Goal: Task Accomplishment & Management: Manage account settings

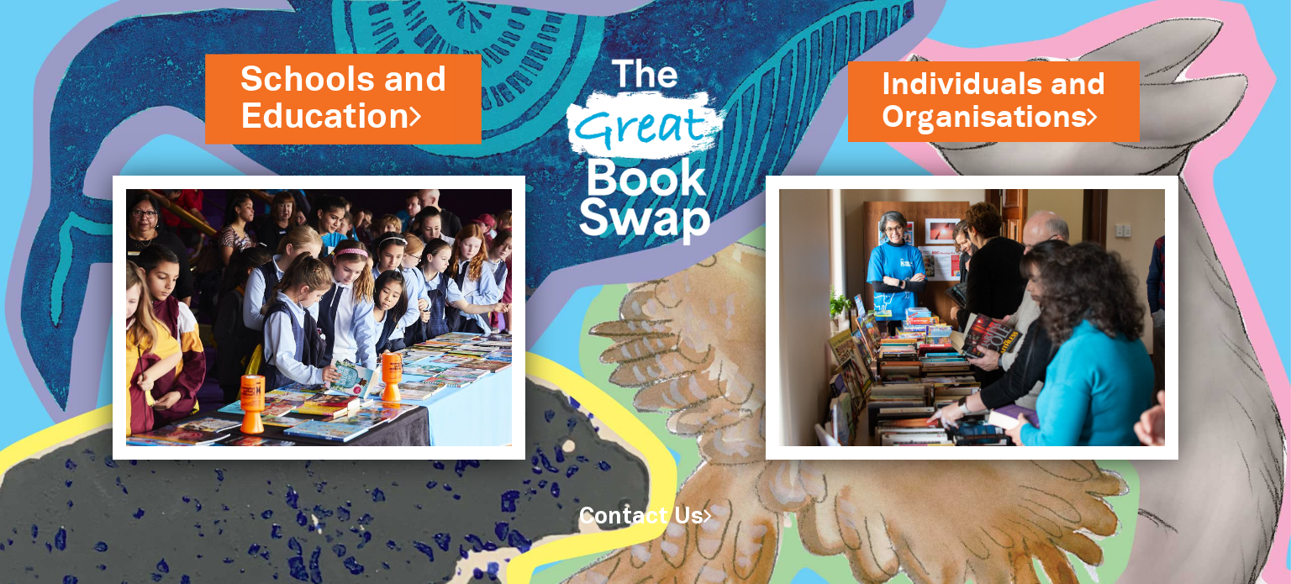
click at [303, 105] on link "Schools and Education" at bounding box center [343, 98] width 206 height 85
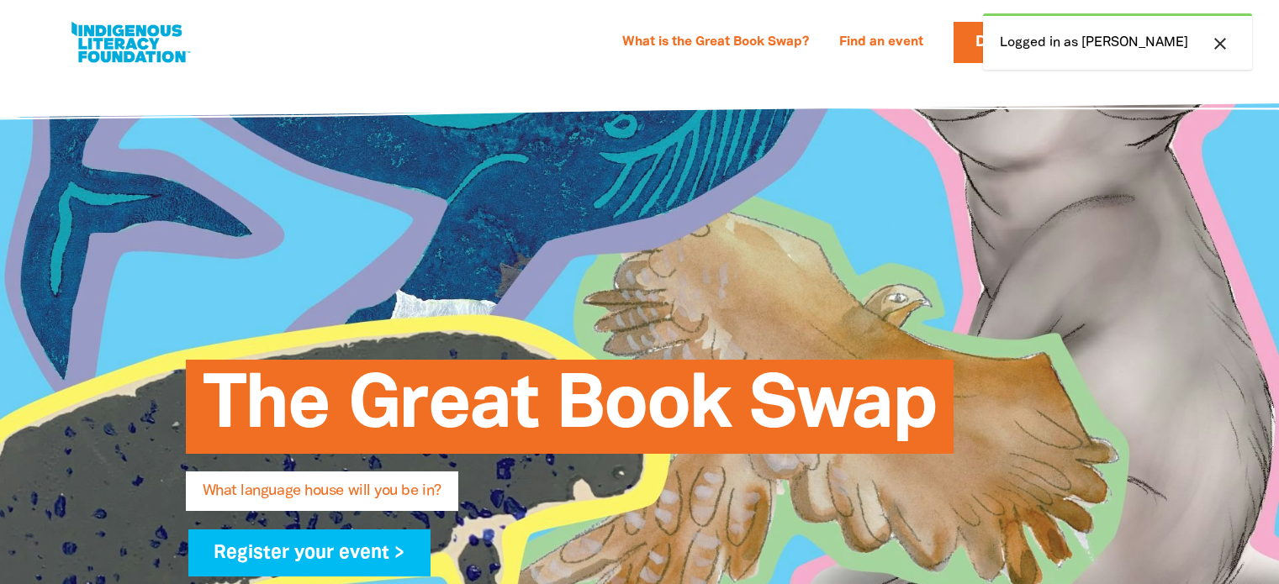
select select "high-school"
click at [1220, 49] on icon "close" at bounding box center [1220, 44] width 20 height 20
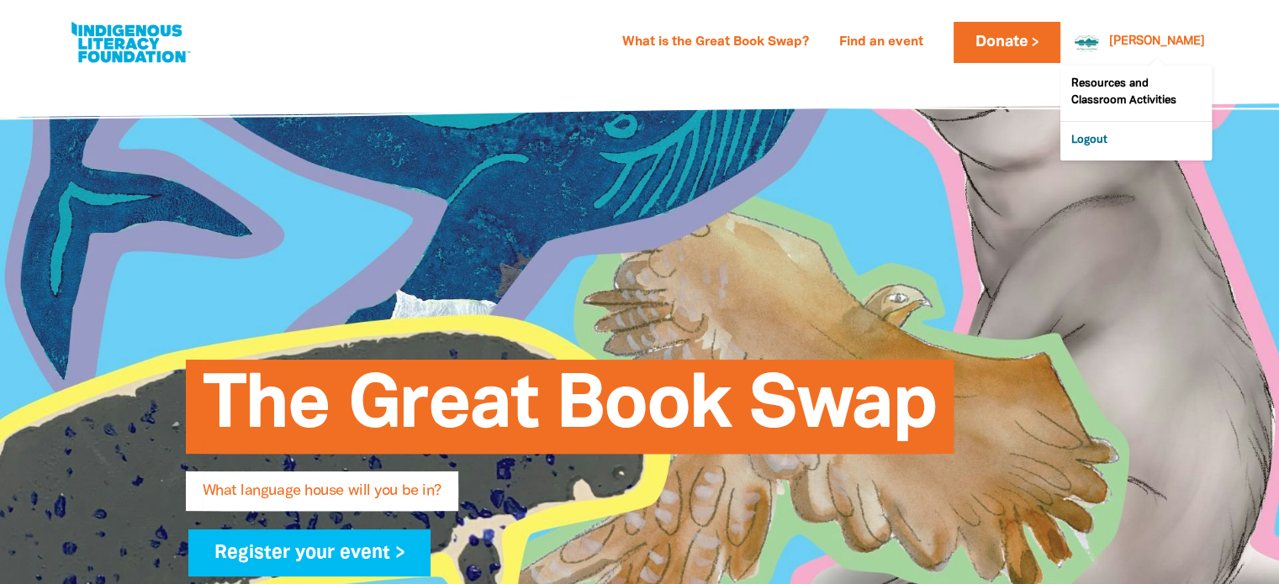
click at [1100, 144] on link "Logout" at bounding box center [1135, 141] width 151 height 39
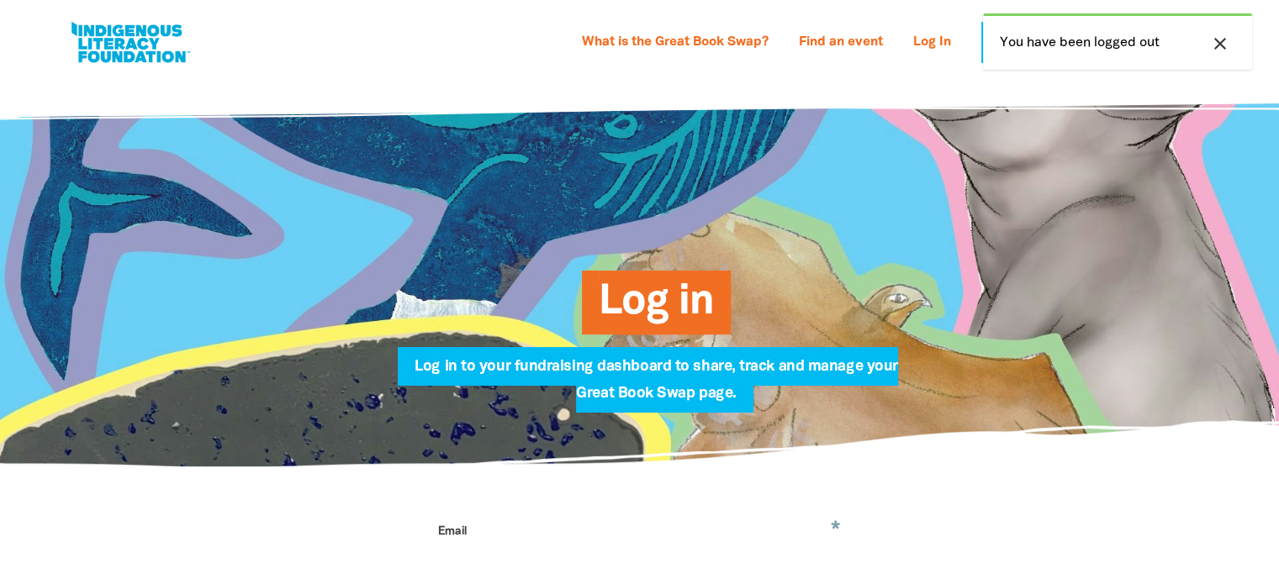
click at [1220, 42] on icon "close" at bounding box center [1220, 44] width 20 height 20
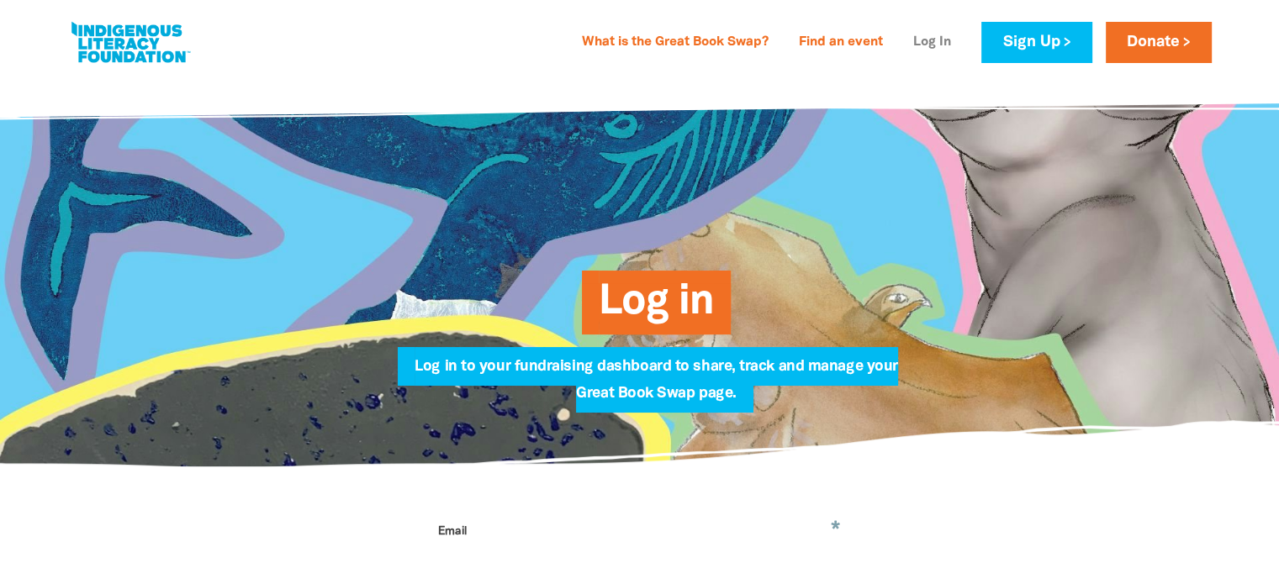
click at [935, 36] on link "Log In" at bounding box center [932, 42] width 58 height 27
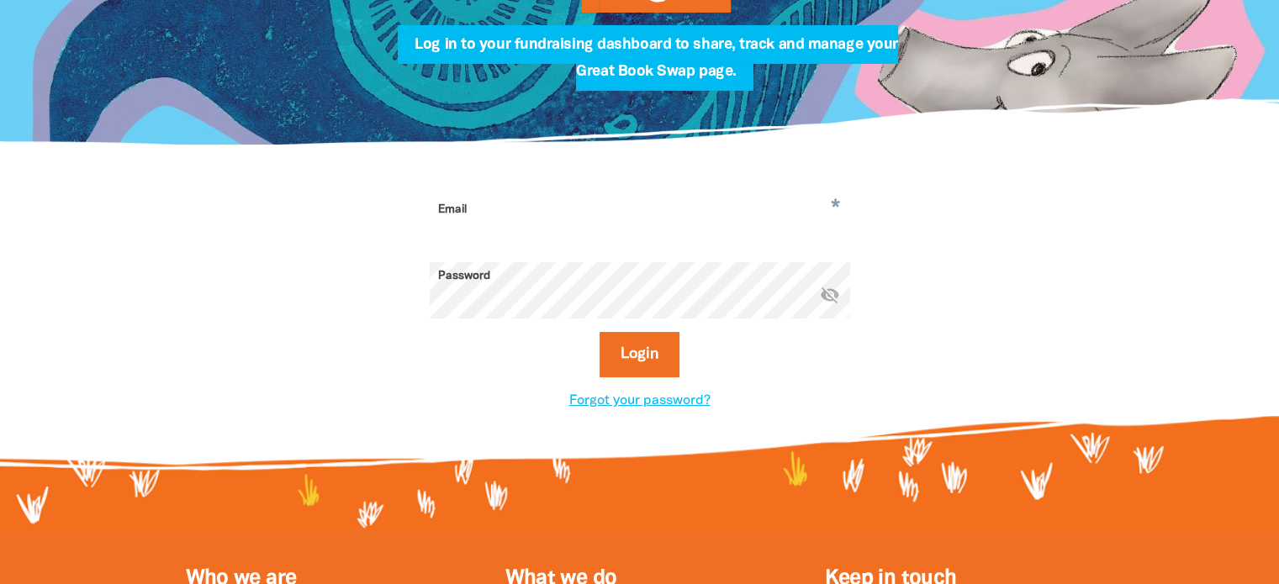
scroll to position [323, 0]
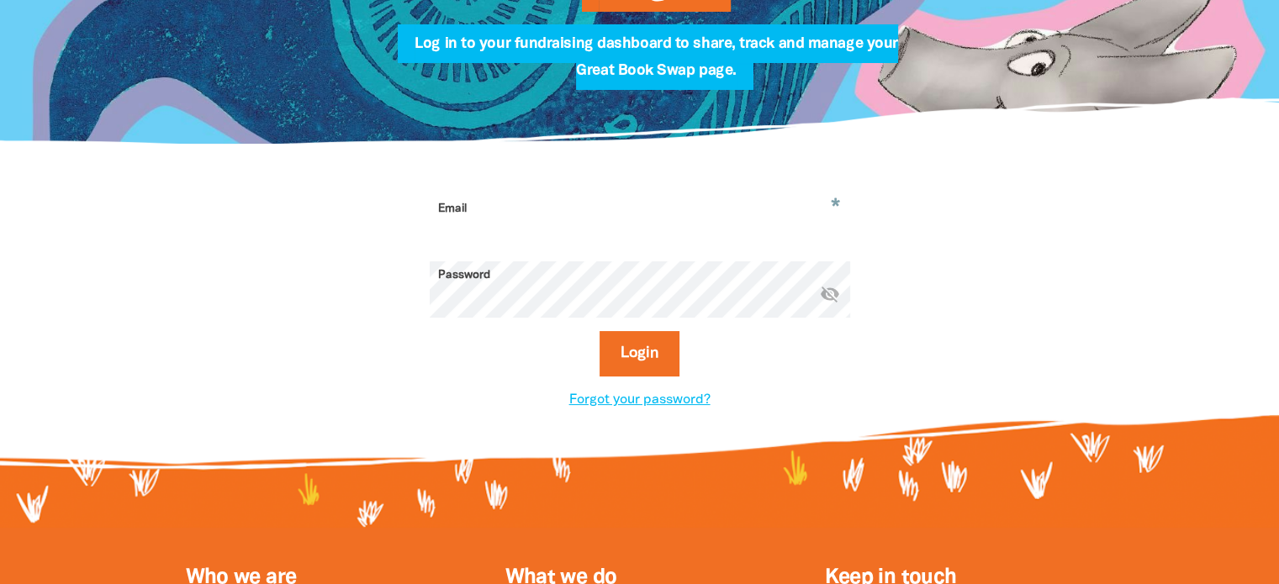
click at [530, 210] on input "Email" at bounding box center [640, 221] width 420 height 53
type input "darlene.smith@ed.act.edu.au"
click at [424, 388] on div "* Email darlene.smith@ed.act.edu.au Password * visibility_off Login Forgot your…" at bounding box center [640, 302] width 588 height 215
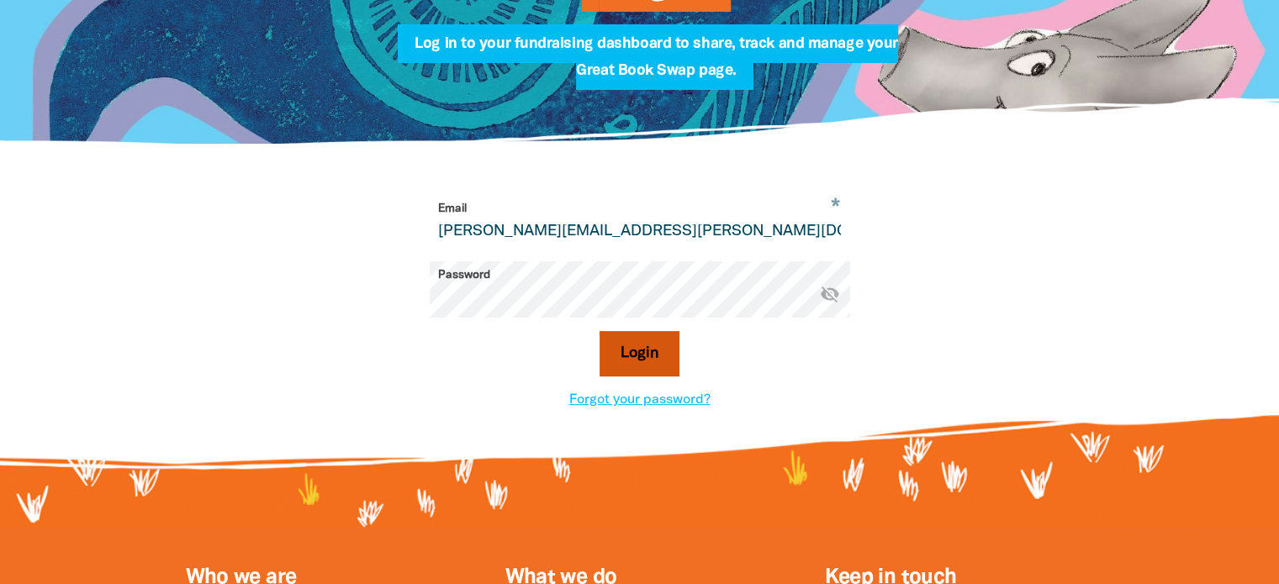
click at [623, 372] on button "Login" at bounding box center [639, 353] width 80 height 45
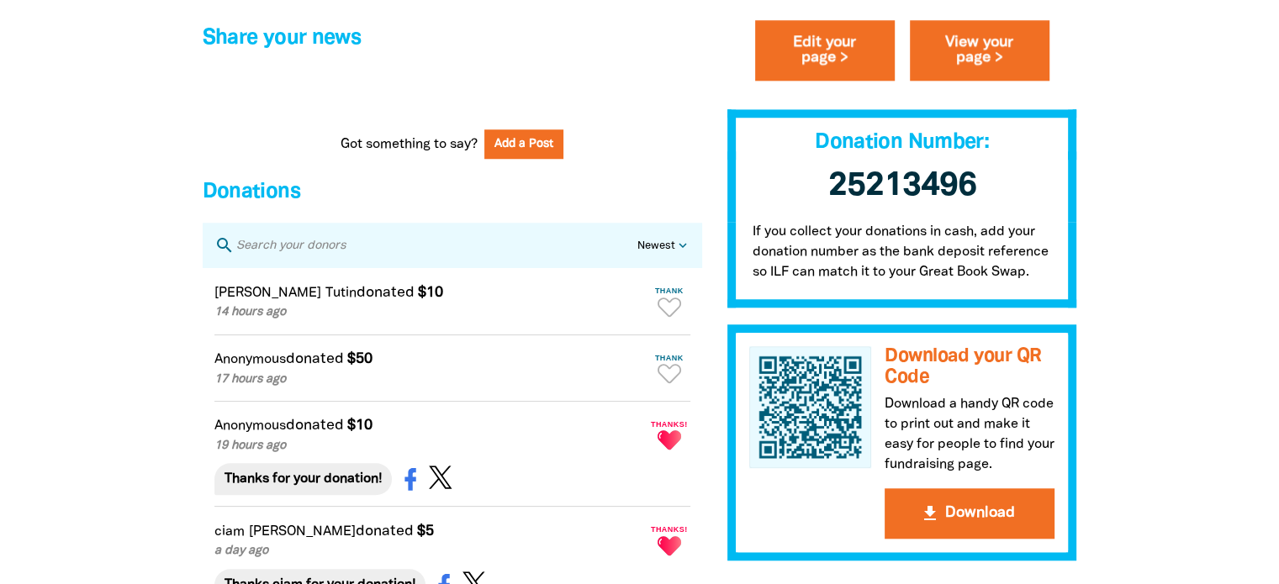
scroll to position [1402, 0]
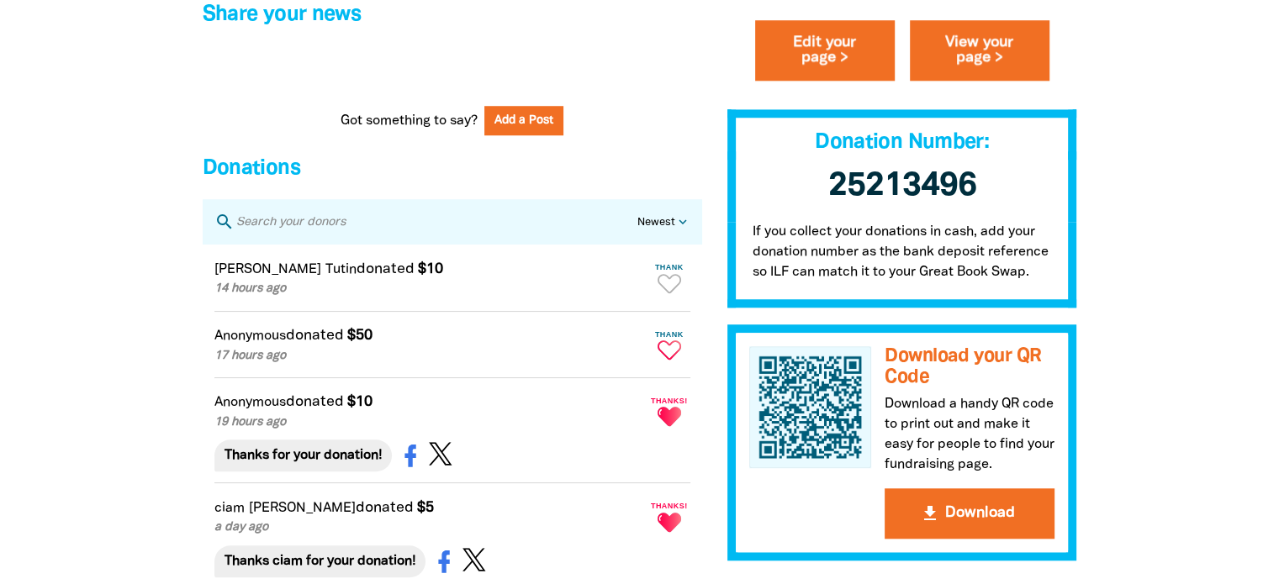
click at [664, 360] on icon "Paginated content" at bounding box center [669, 349] width 24 height 19
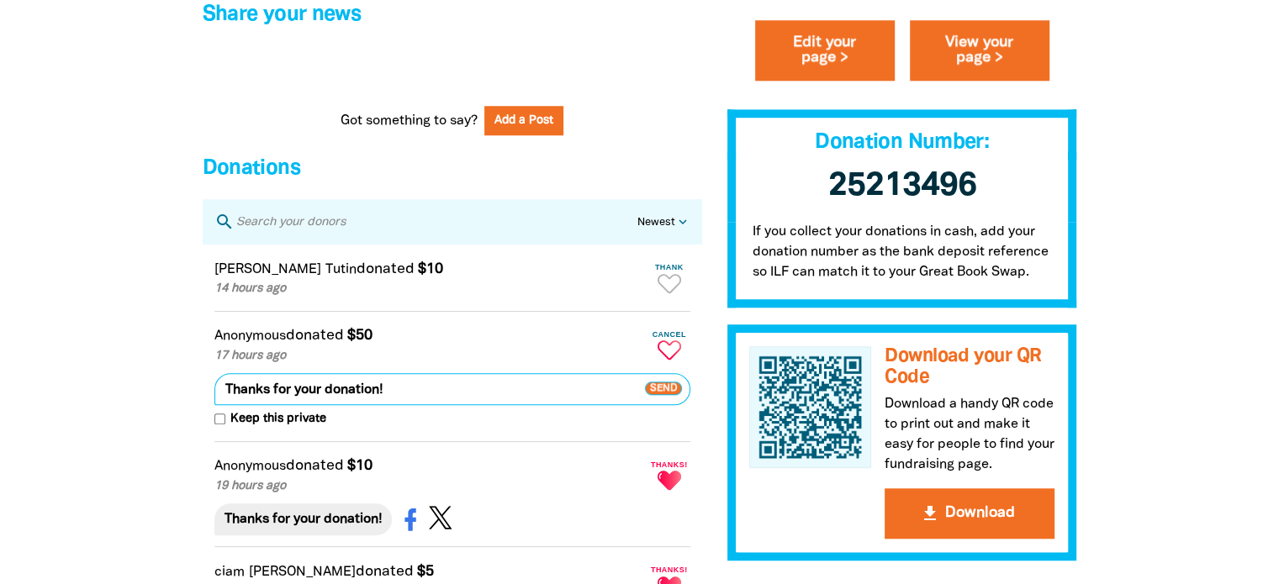
type textarea "Thanks for your donation!"
click at [663, 396] on span "Send" at bounding box center [663, 389] width 37 height 13
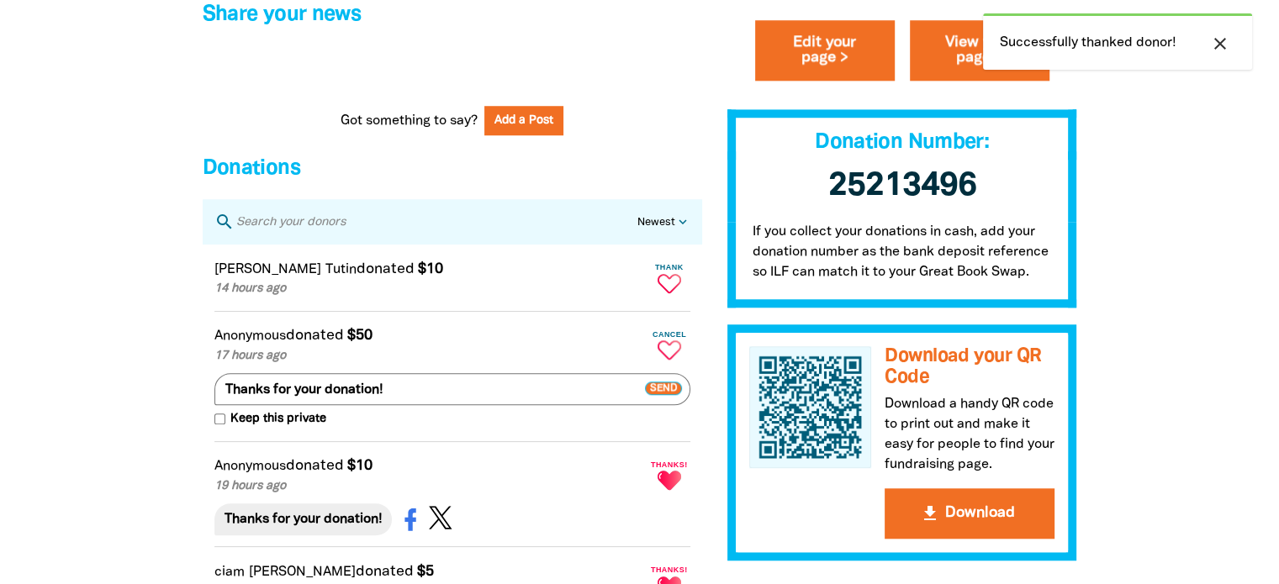
click at [669, 293] on icon "Paginated content" at bounding box center [669, 283] width 24 height 19
type textarea "Thanks Emily for your donation!"
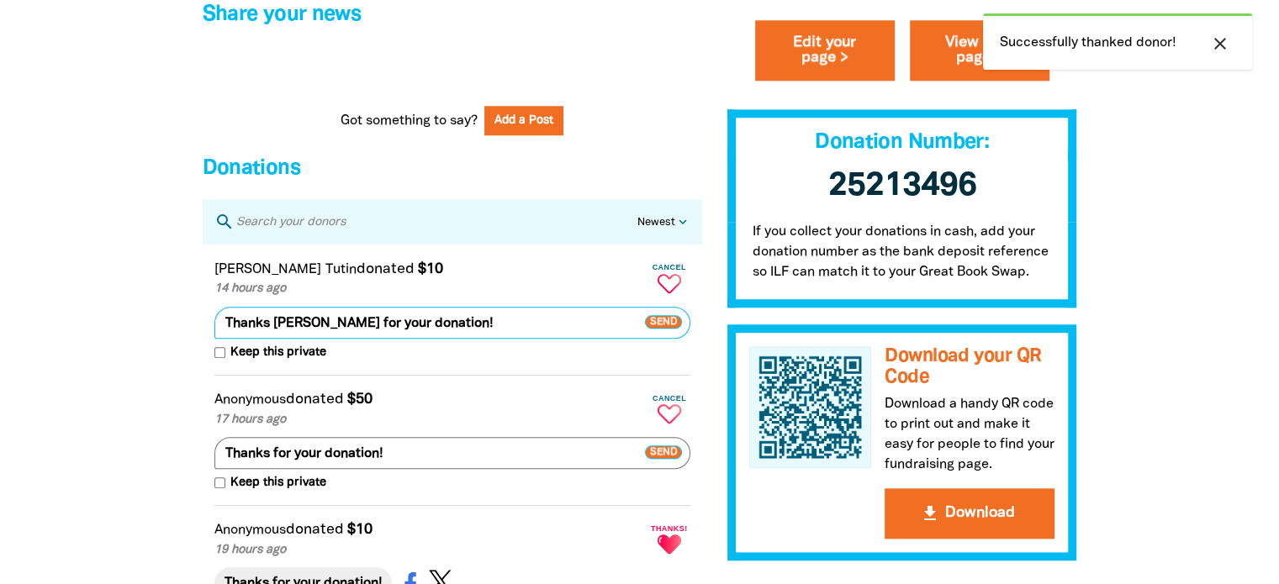
click at [667, 329] on span "Send" at bounding box center [663, 321] width 37 height 13
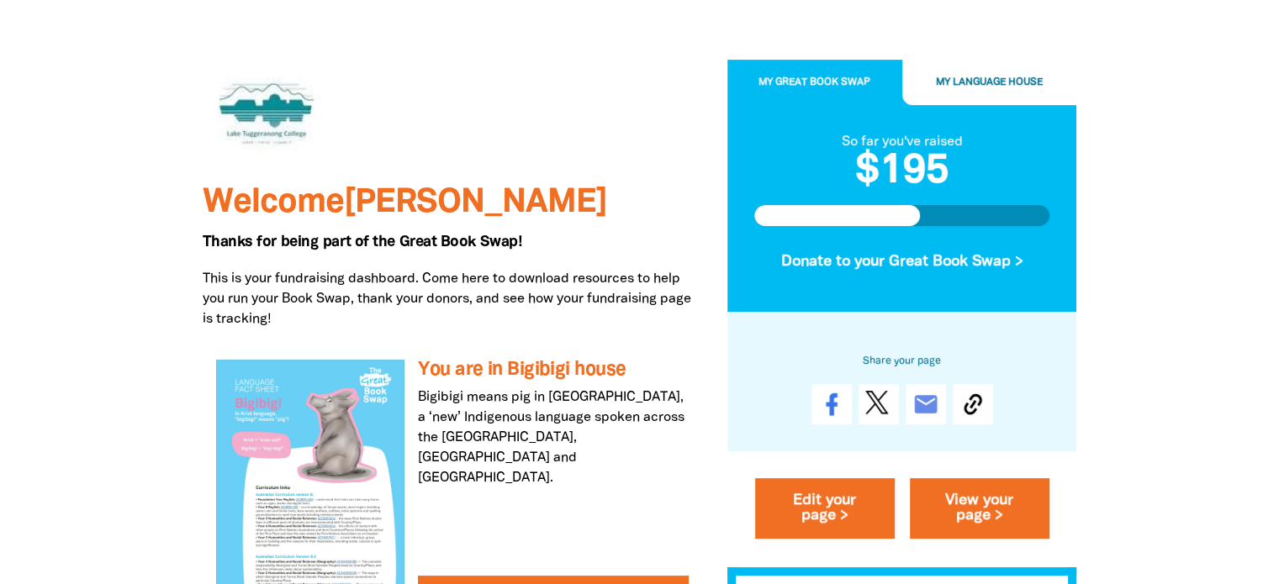
scroll to position [0, 0]
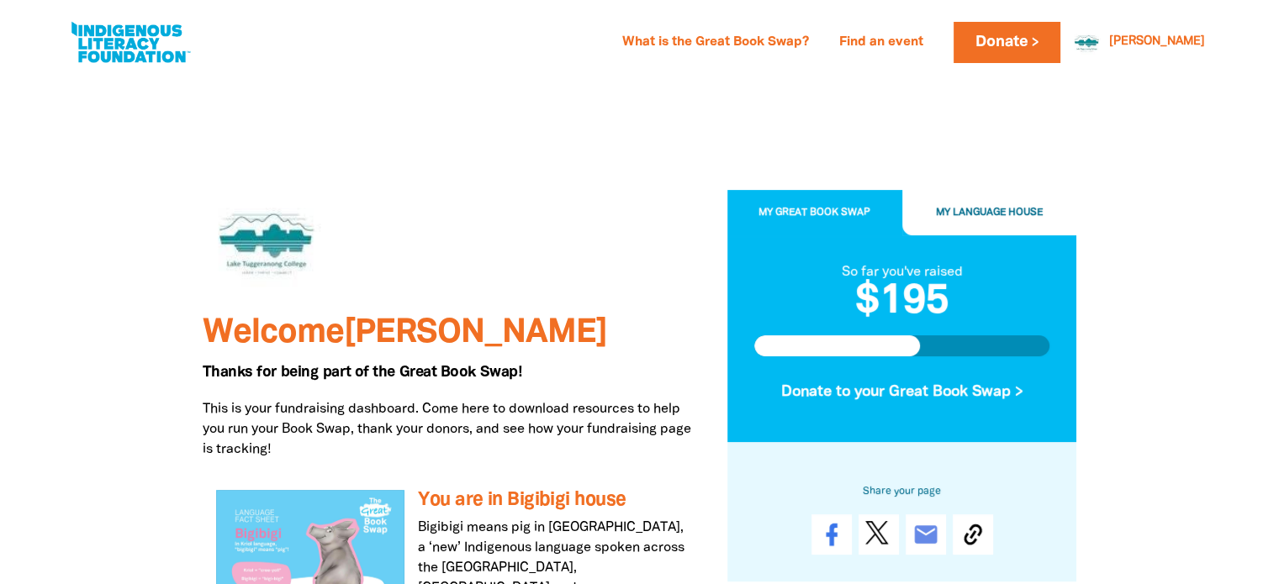
click at [814, 213] on span "My Great Book Swap" at bounding box center [814, 212] width 112 height 9
click at [955, 197] on button "My Language House" at bounding box center [989, 212] width 175 height 45
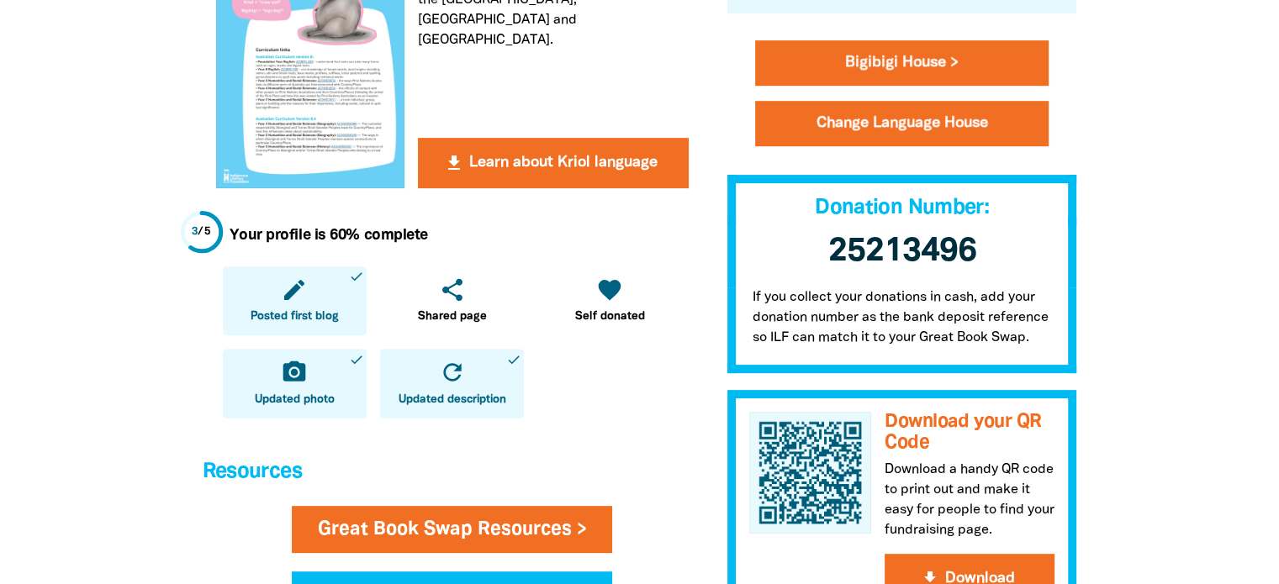
scroll to position [567, 0]
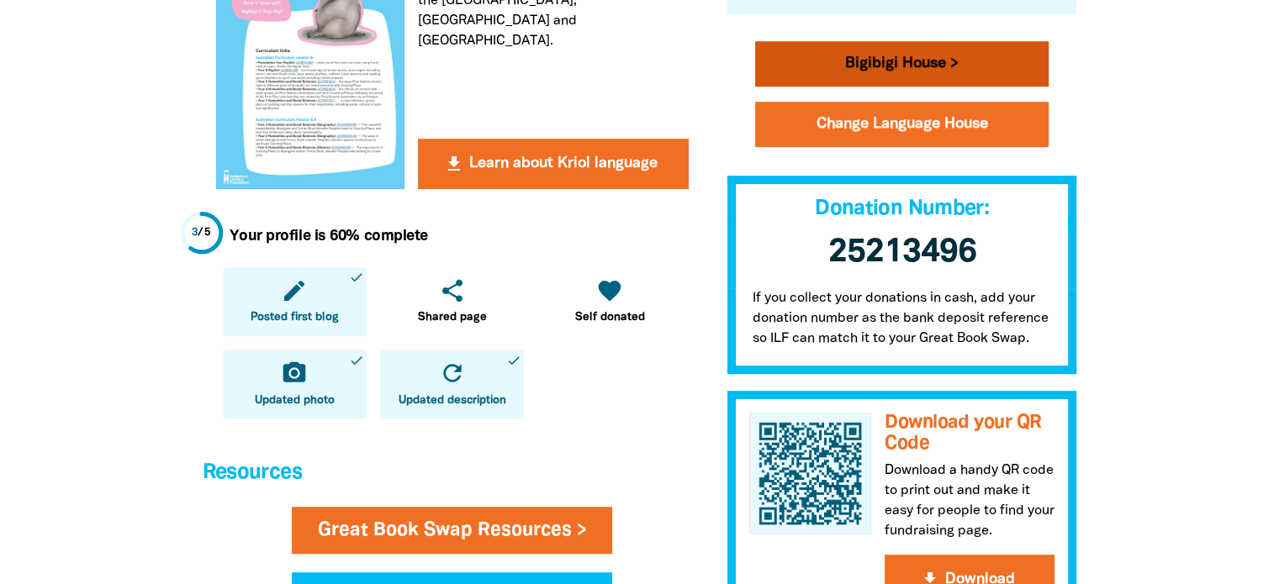
click at [894, 60] on link "Bigibigi House >" at bounding box center [902, 63] width 294 height 45
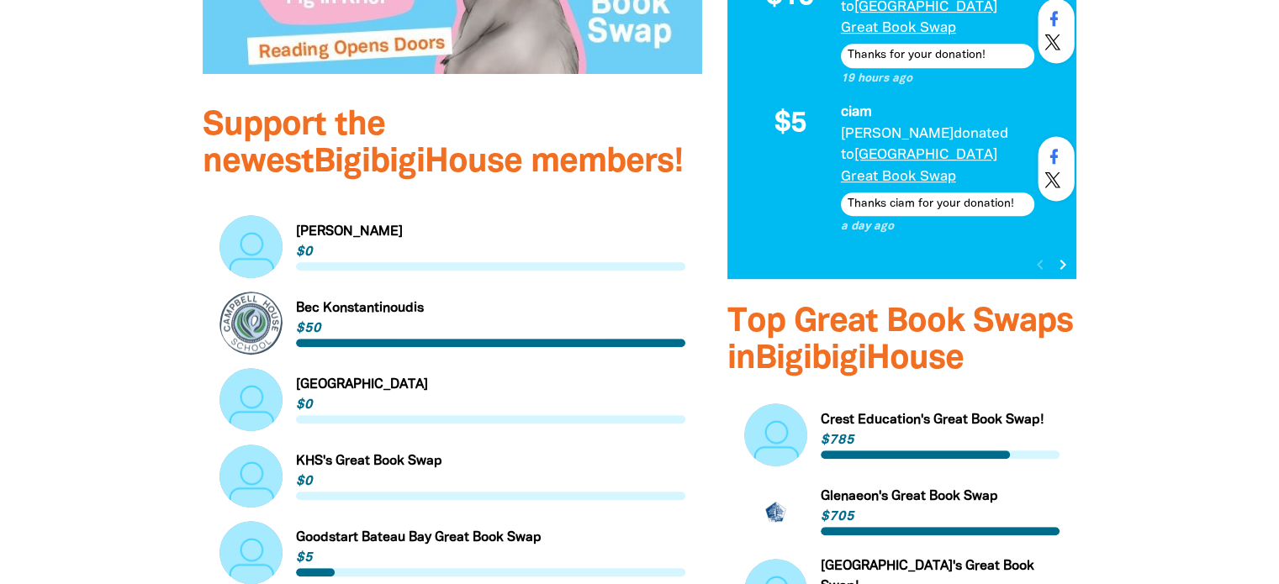
scroll to position [954, 0]
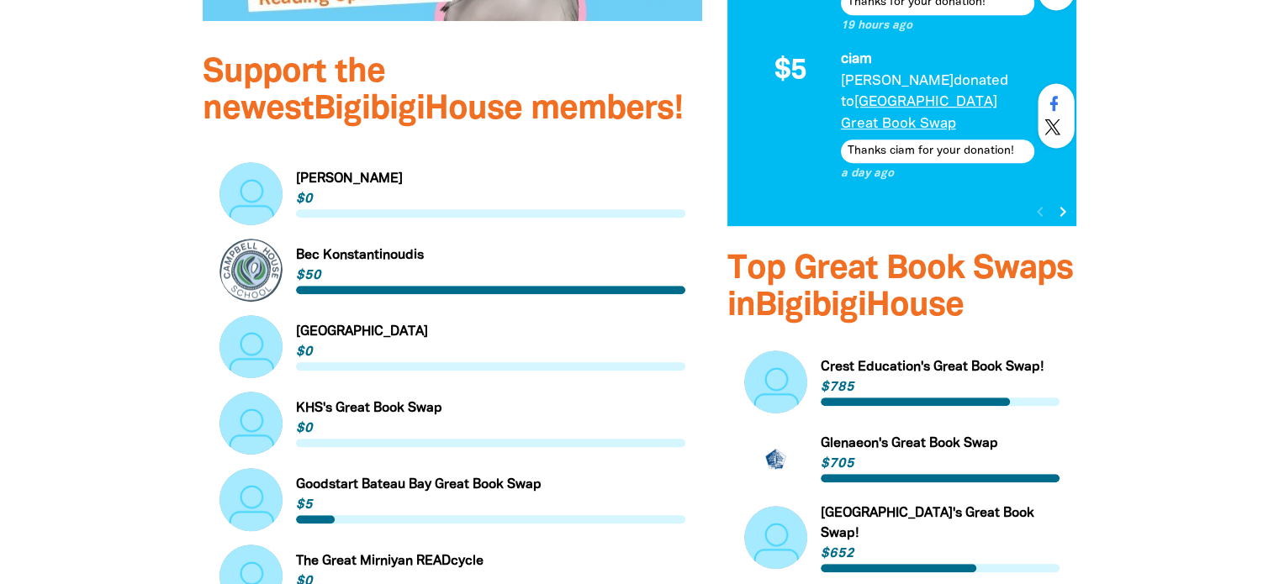
click at [921, 351] on link "Link to Crest Education's Great Book Swap!" at bounding box center [902, 382] width 316 height 63
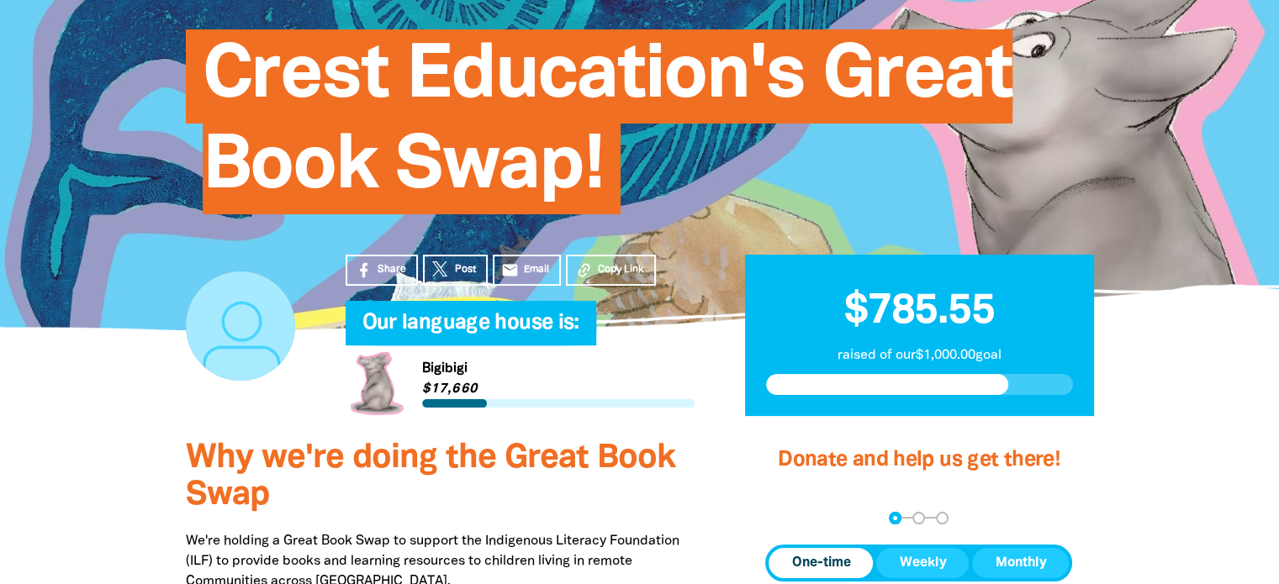
scroll to position [187, 0]
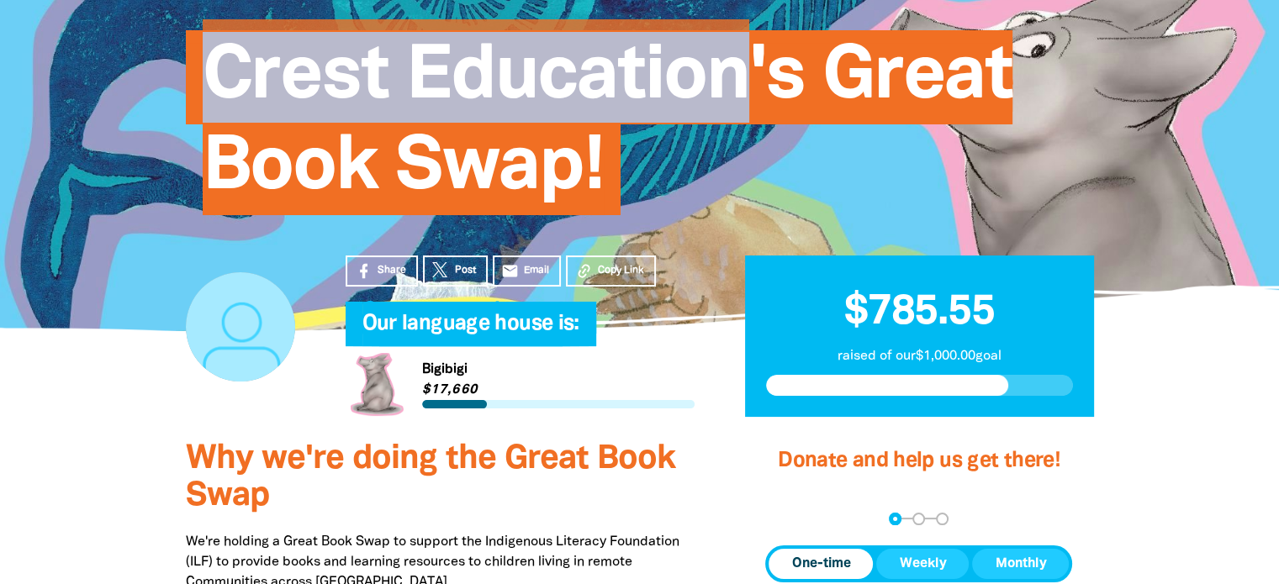
drag, startPoint x: 207, startPoint y: 87, endPoint x: 740, endPoint y: 88, distance: 533.0
click at [740, 88] on span "Crest Education's Great Book Swap!" at bounding box center [608, 129] width 810 height 172
copy span "Crest Education"
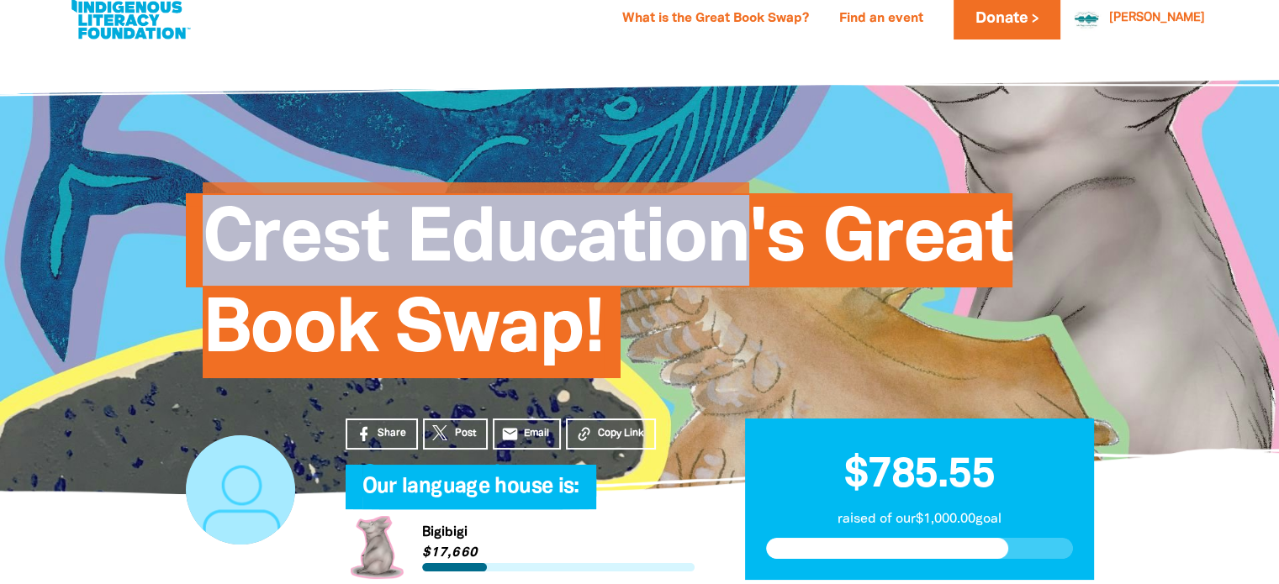
scroll to position [0, 0]
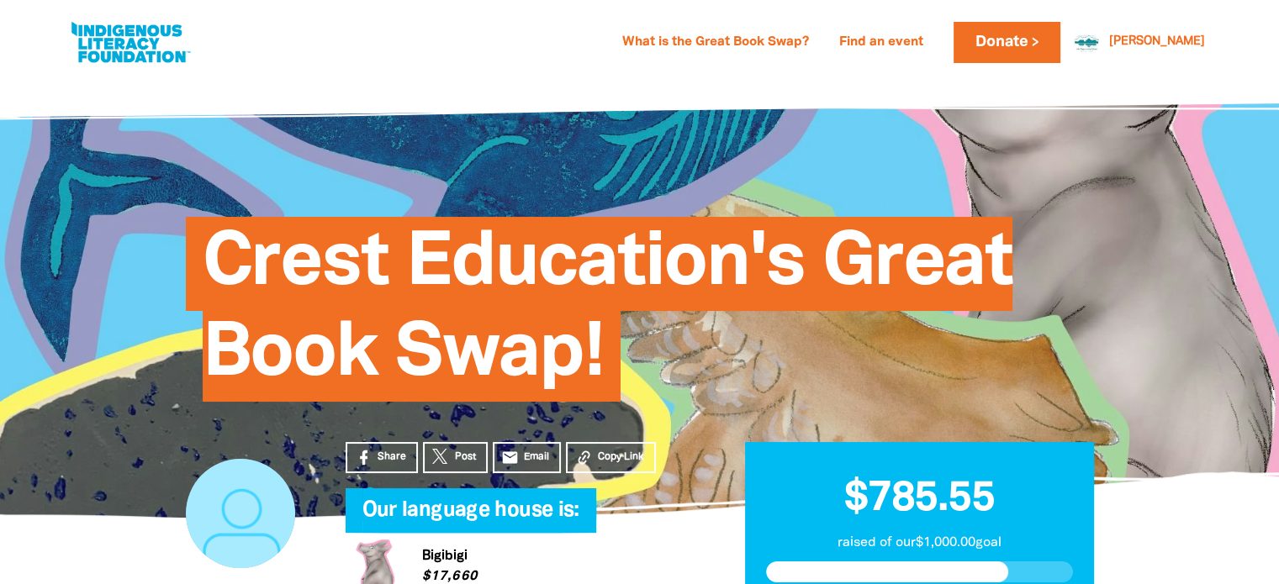
click at [251, 58] on div "What is the Great Book Swap? Find an event Log In Sign Up Donate Darlene Darlen…" at bounding box center [702, 42] width 1018 height 41
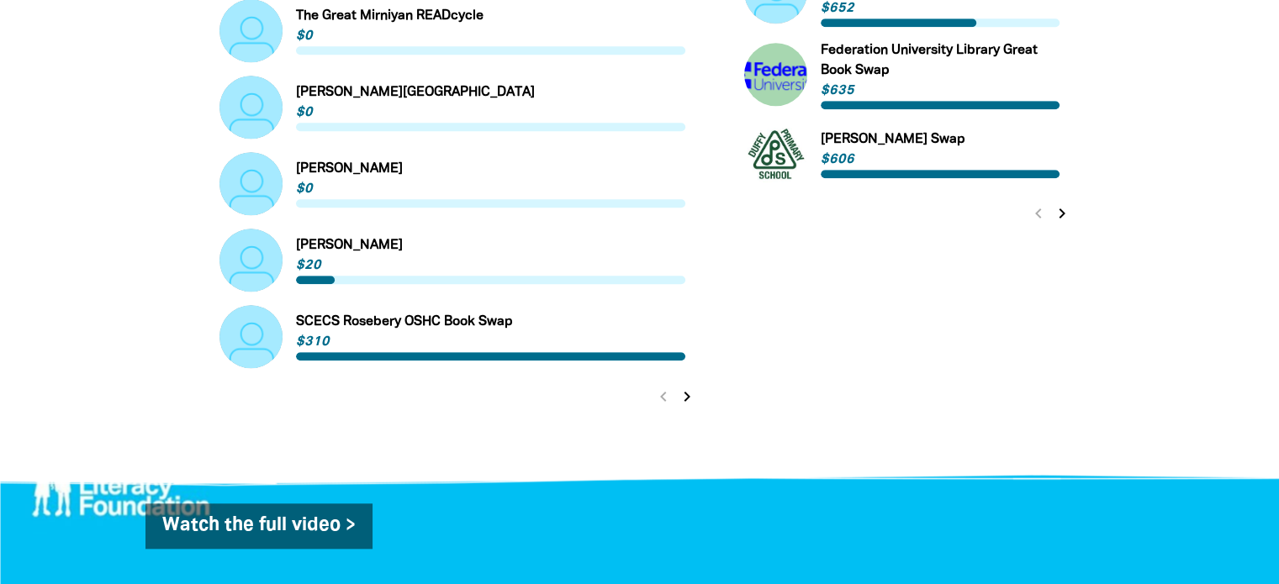
scroll to position [1501, 0]
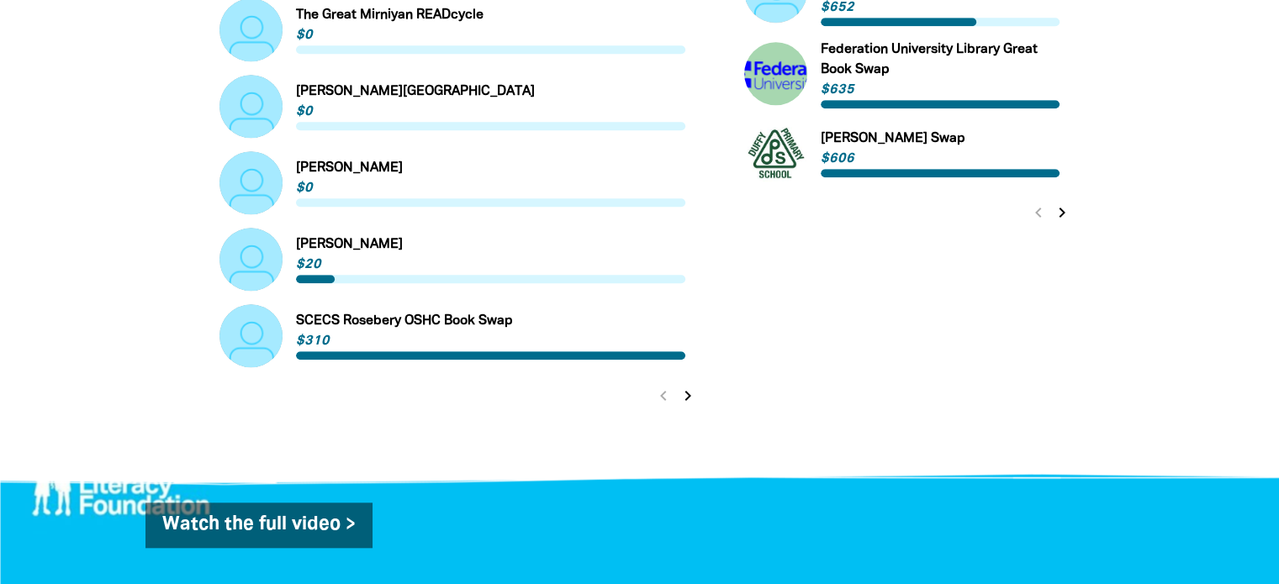
click at [686, 386] on icon "chevron_right" at bounding box center [688, 396] width 20 height 20
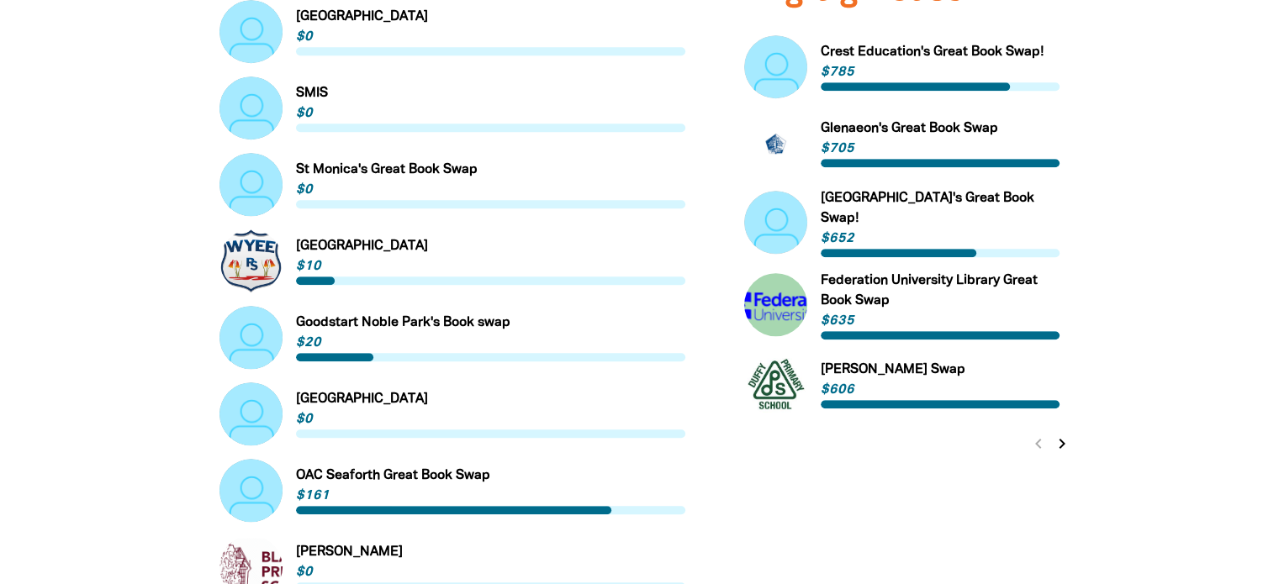
scroll to position [1288, 0]
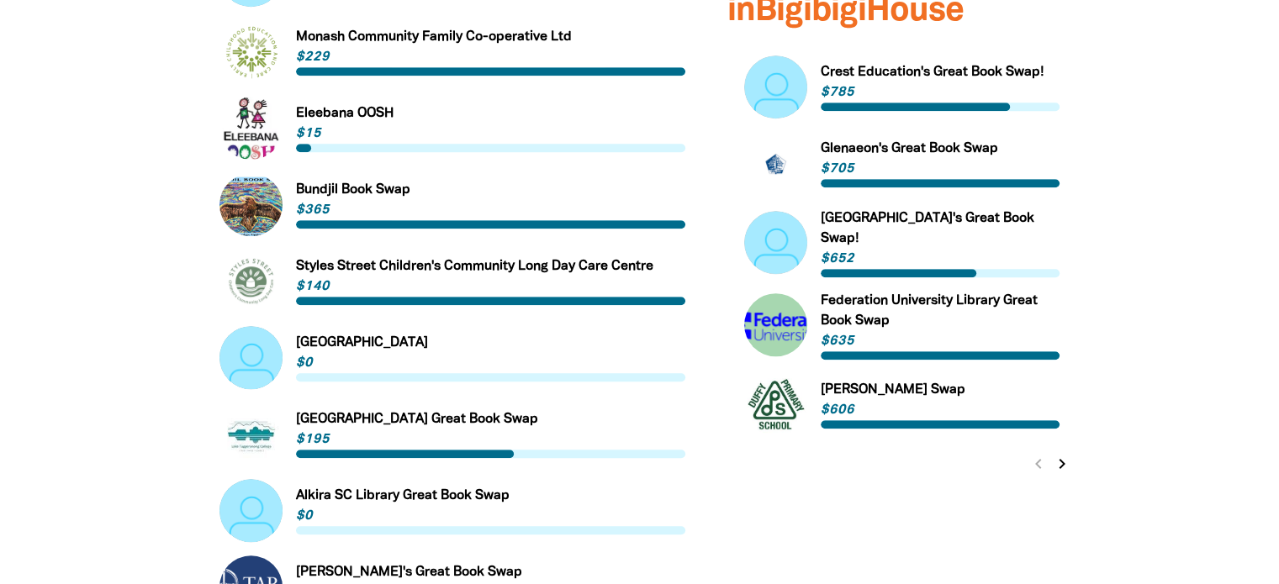
scroll to position [1248, 0]
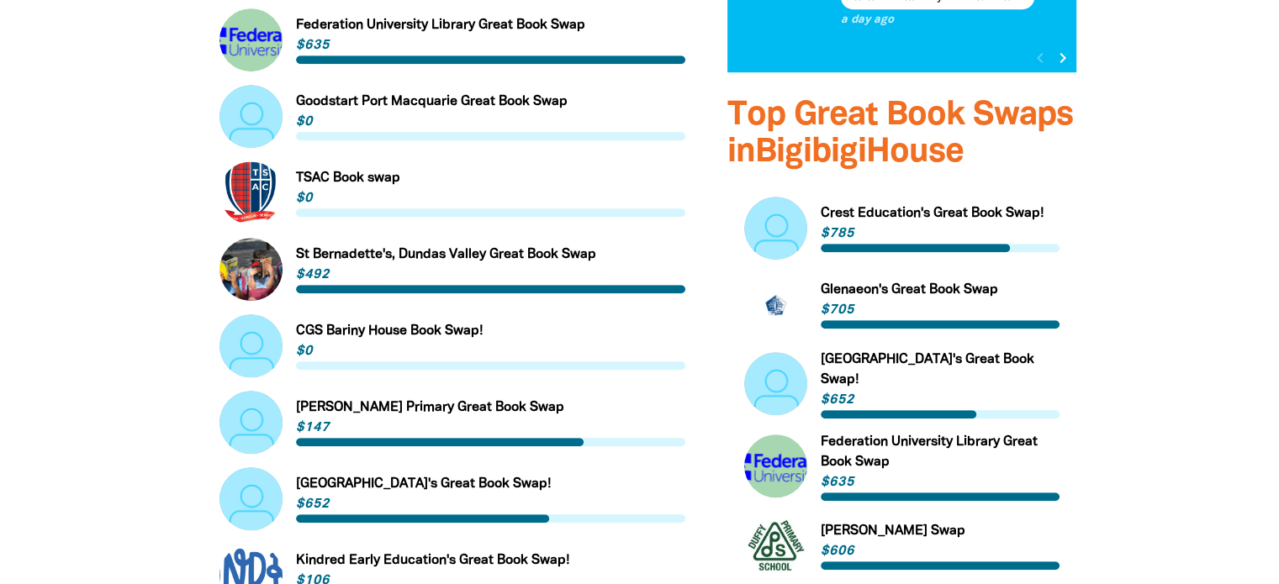
scroll to position [1109, 0]
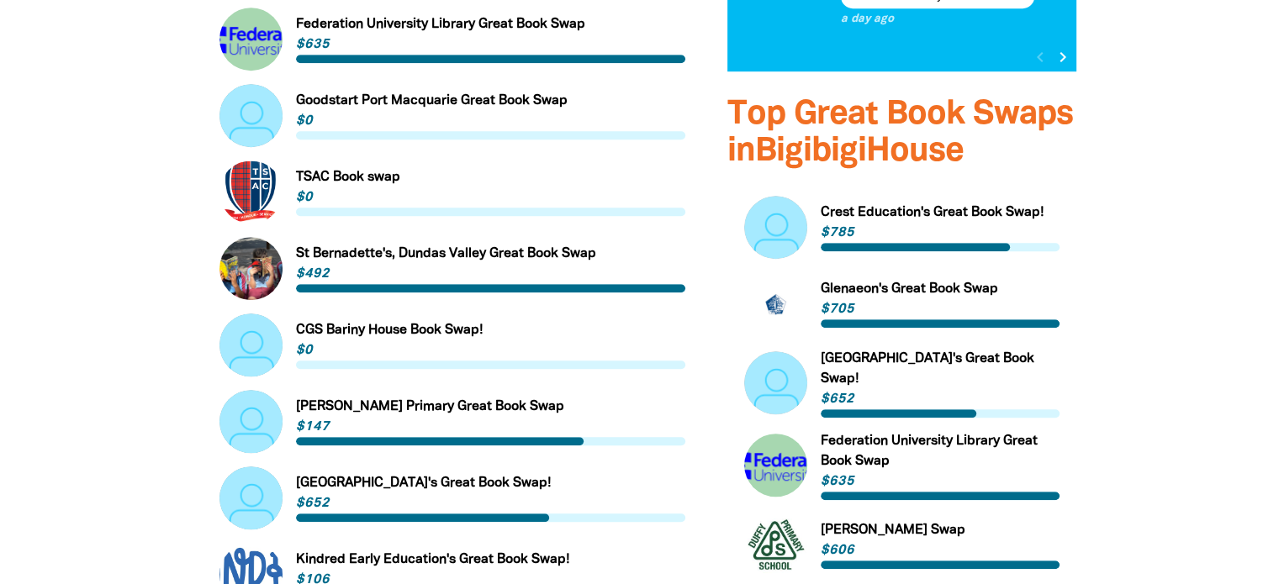
select select "high-school"
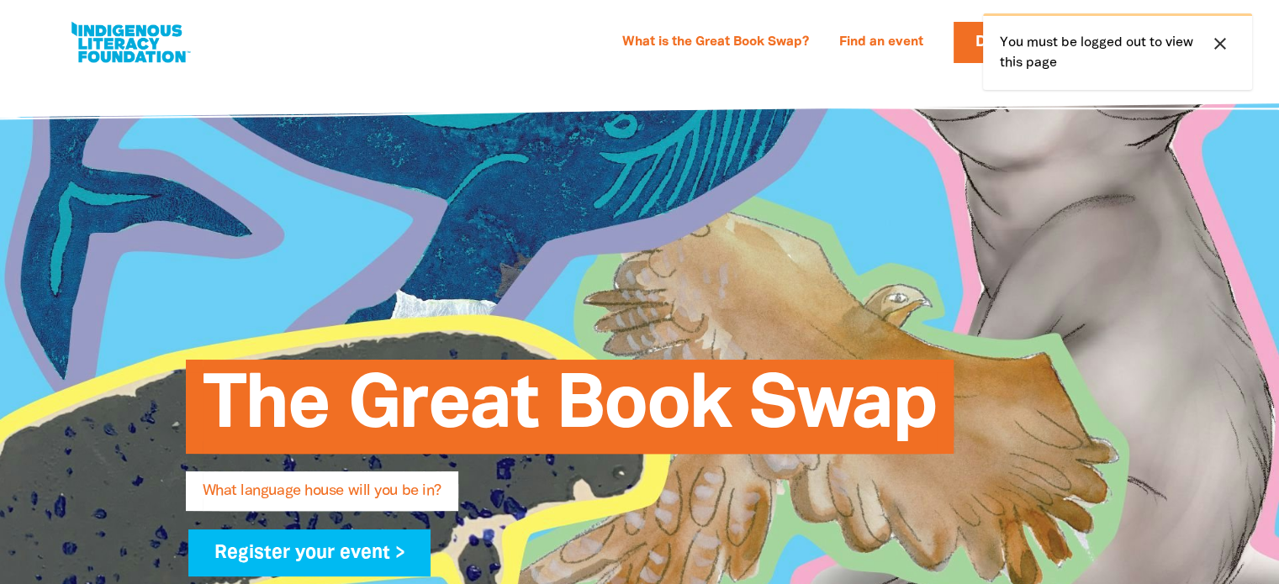
click at [1225, 36] on icon "close" at bounding box center [1220, 44] width 20 height 20
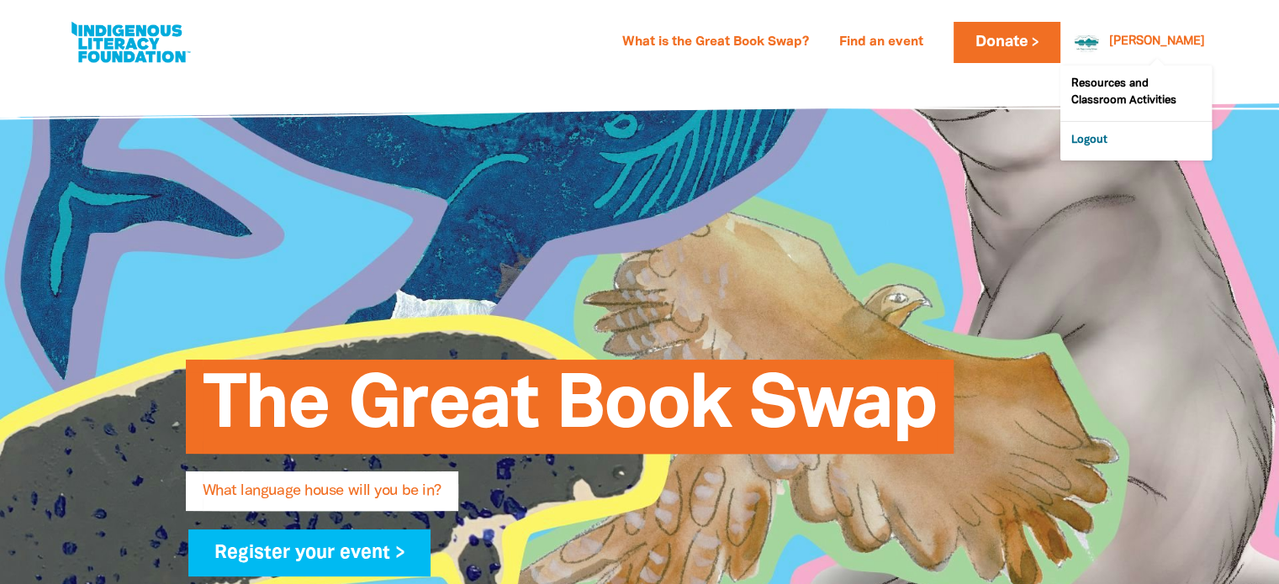
click at [1103, 135] on link "Logout" at bounding box center [1135, 141] width 151 height 39
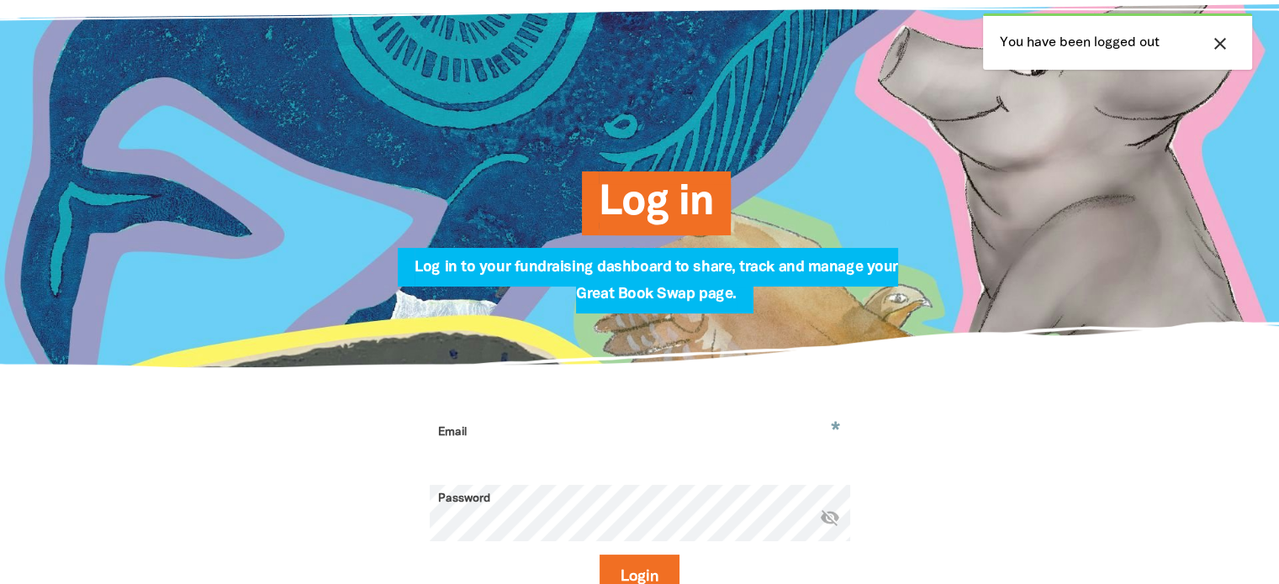
scroll to position [103, 0]
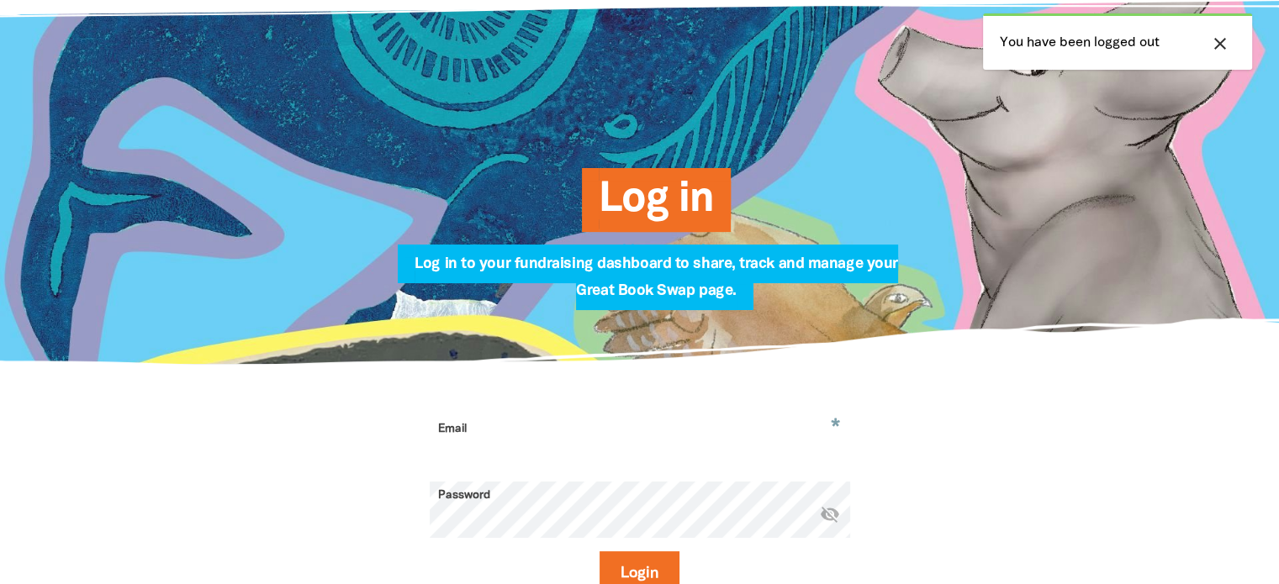
click at [508, 454] on input "Email" at bounding box center [640, 441] width 420 height 53
type input "darlene.smith@ed.act.edu.au"
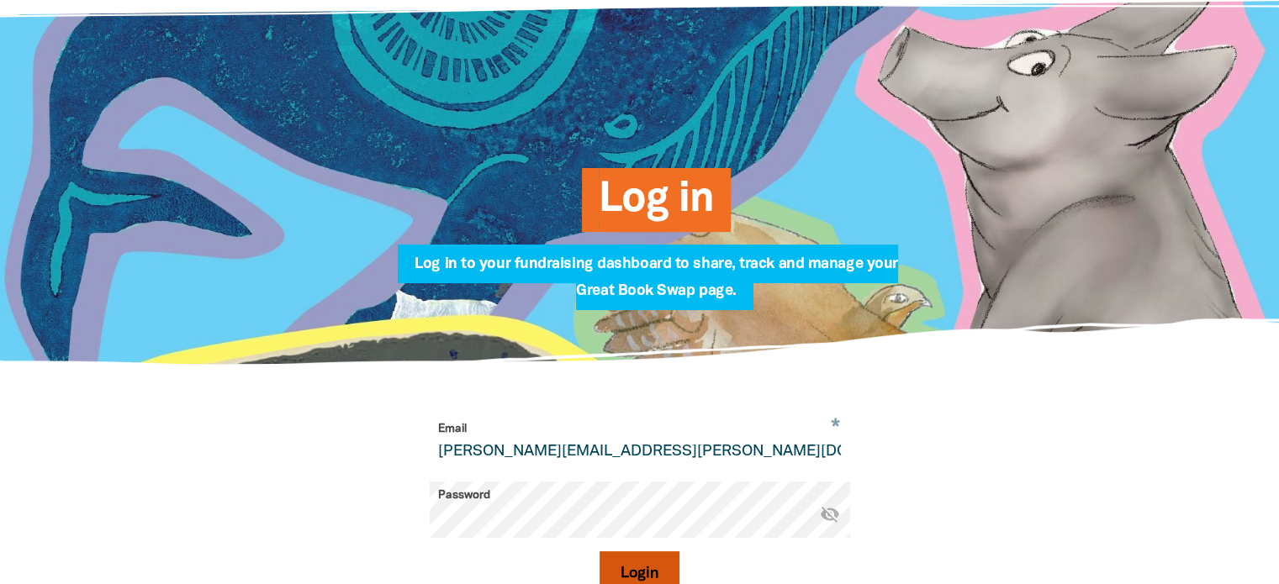
click at [647, 568] on button "Login" at bounding box center [639, 573] width 80 height 45
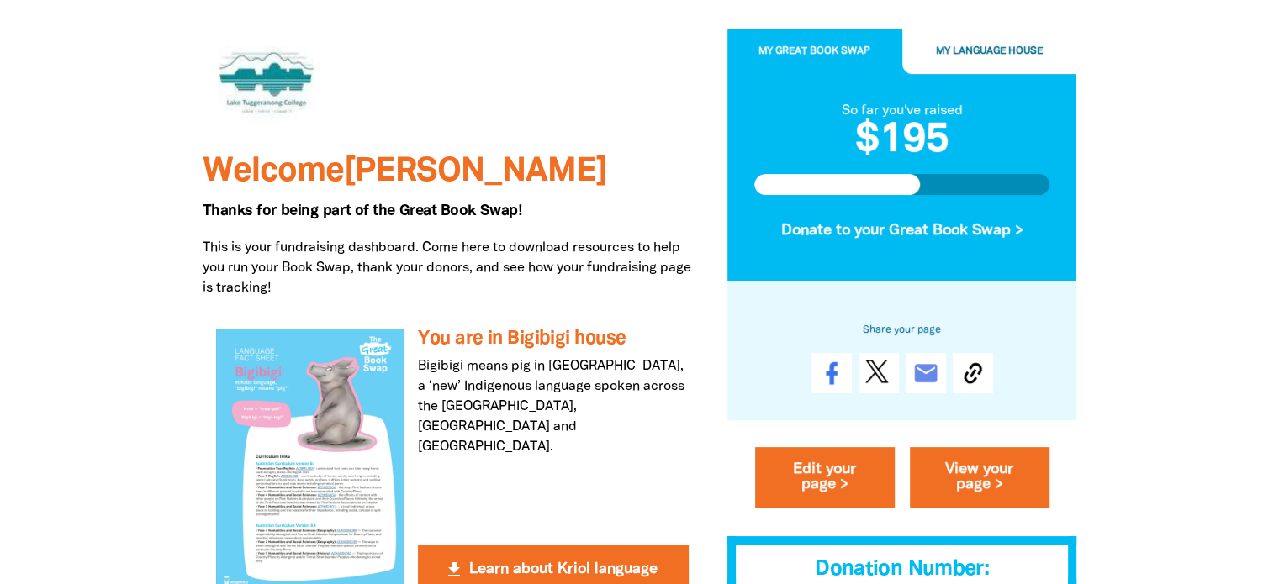
scroll to position [177, 0]
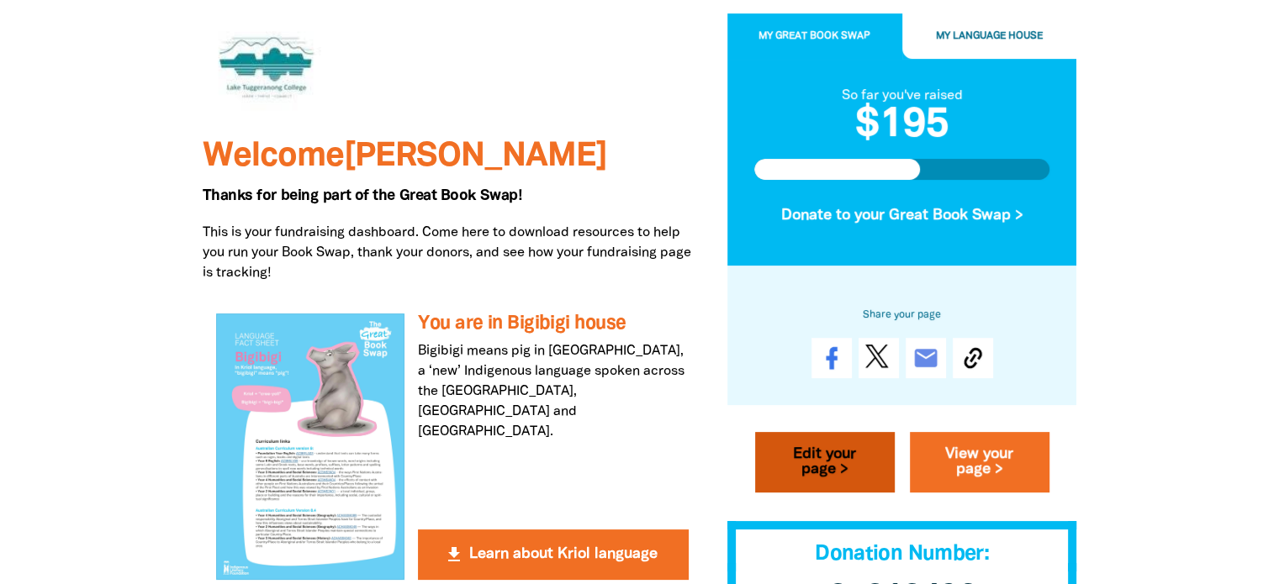
click at [842, 464] on link "Edit your page >" at bounding box center [825, 462] width 140 height 61
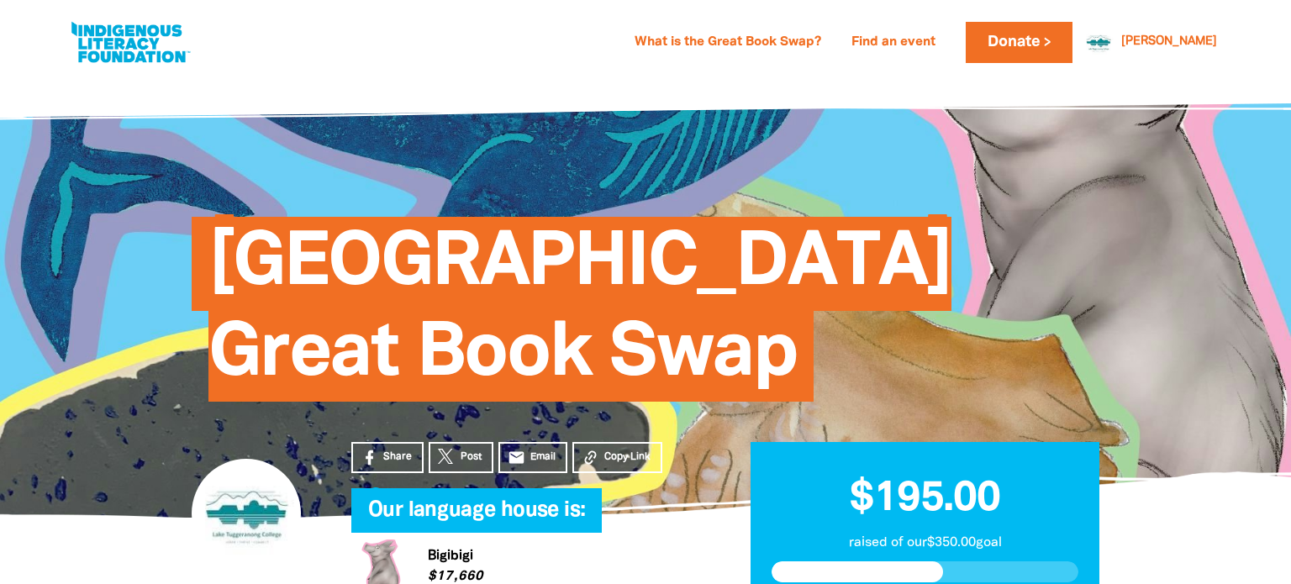
select select "ACT"
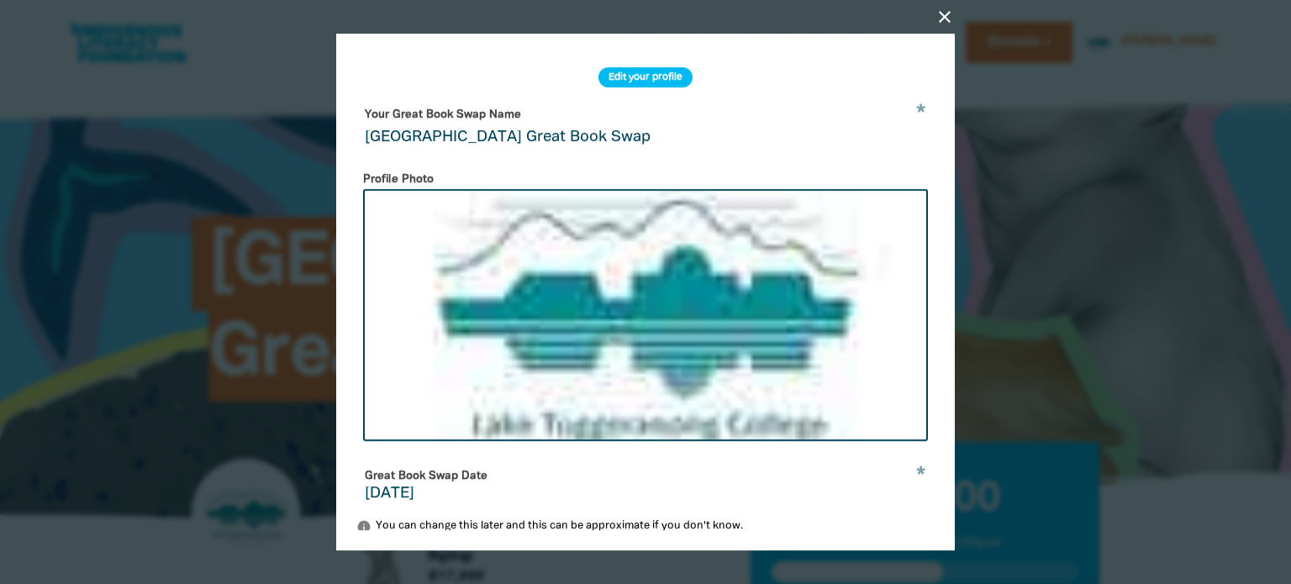
click at [937, 24] on icon "close" at bounding box center [945, 17] width 20 height 20
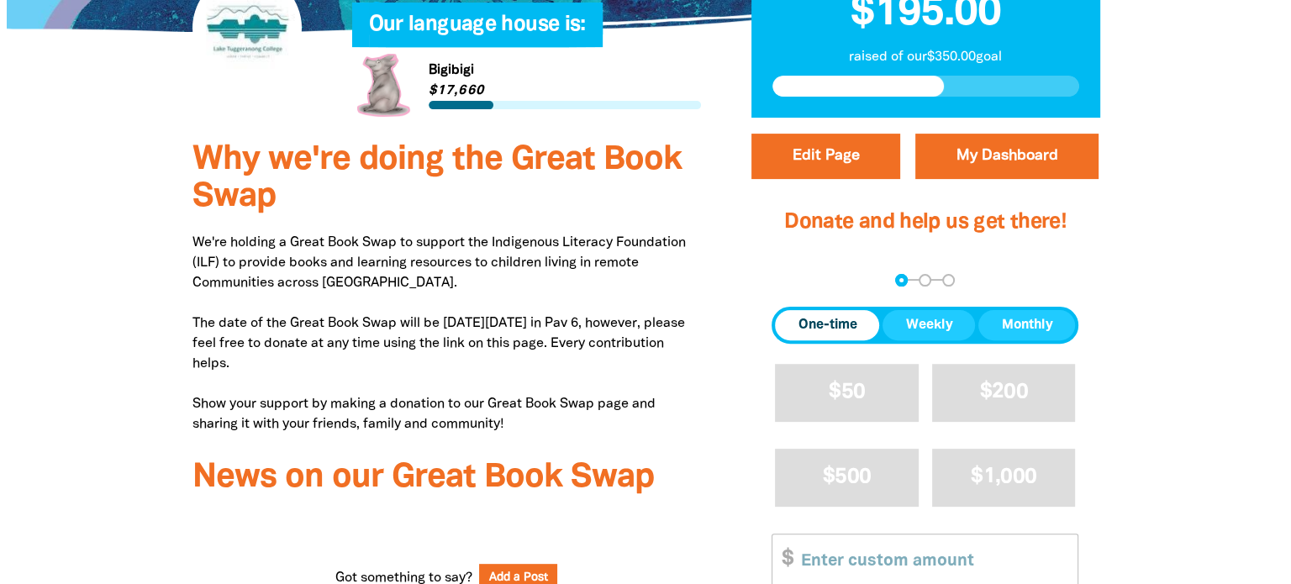
scroll to position [484, 0]
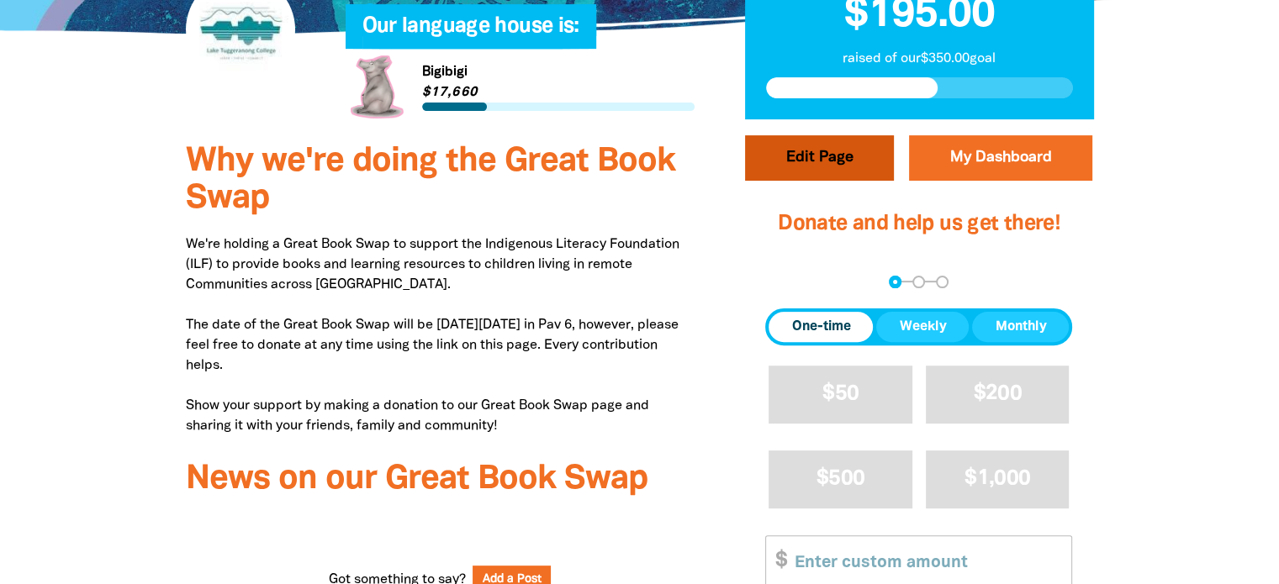
click at [796, 150] on button "Edit Page" at bounding box center [819, 157] width 149 height 45
select select "ACT"
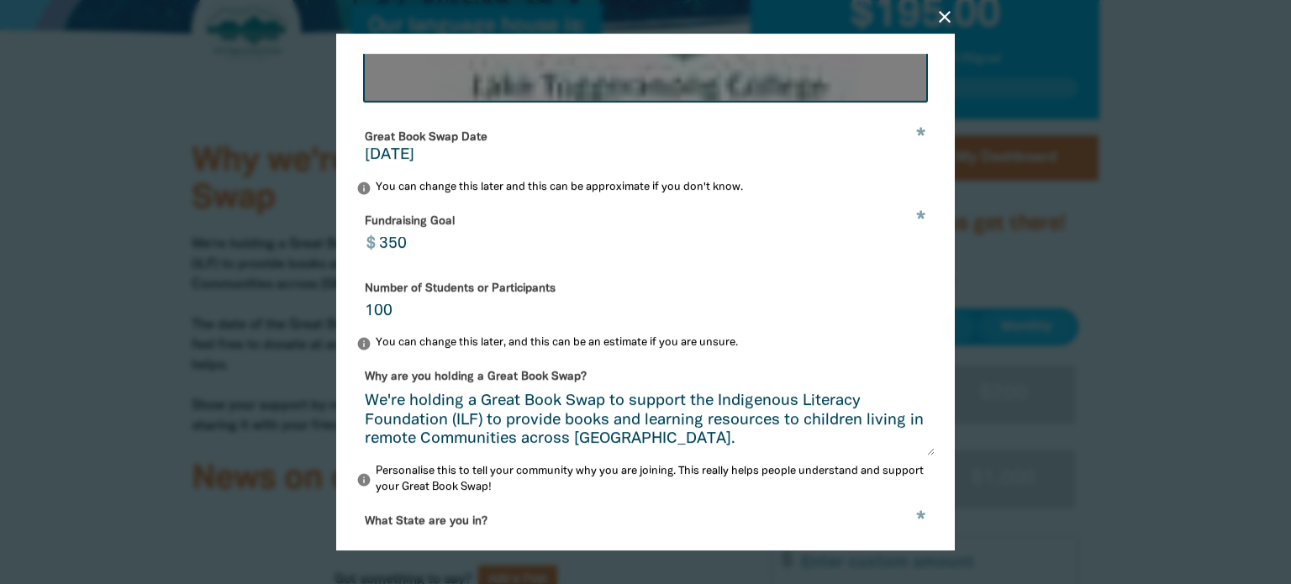
scroll to position [340, 0]
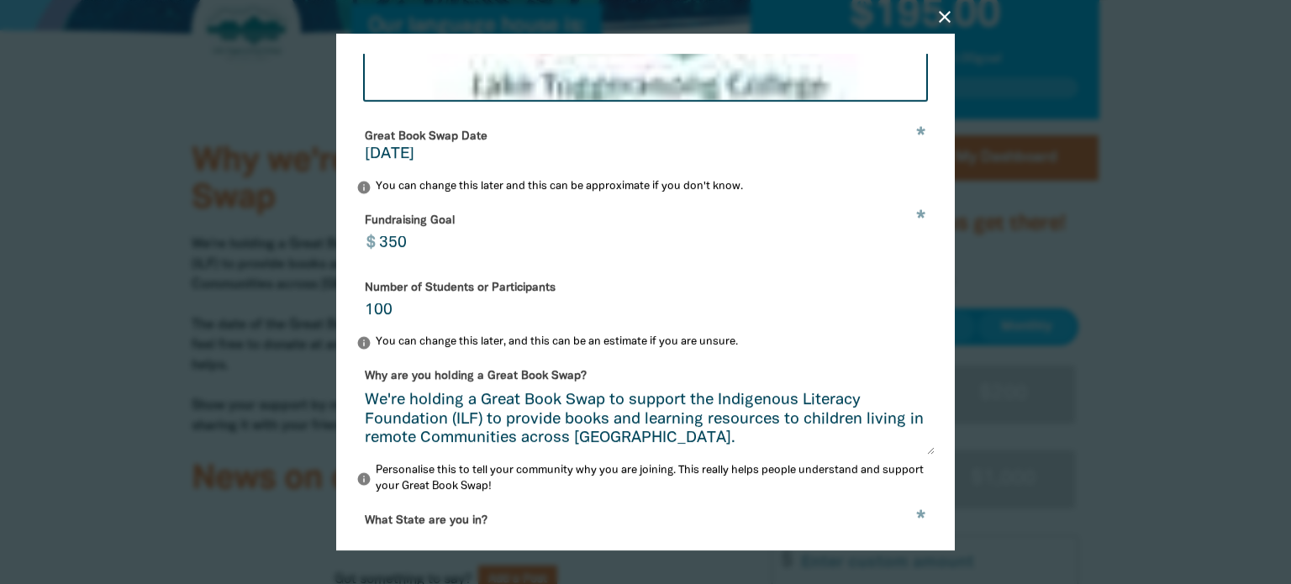
click at [423, 251] on input "350" at bounding box center [652, 233] width 565 height 53
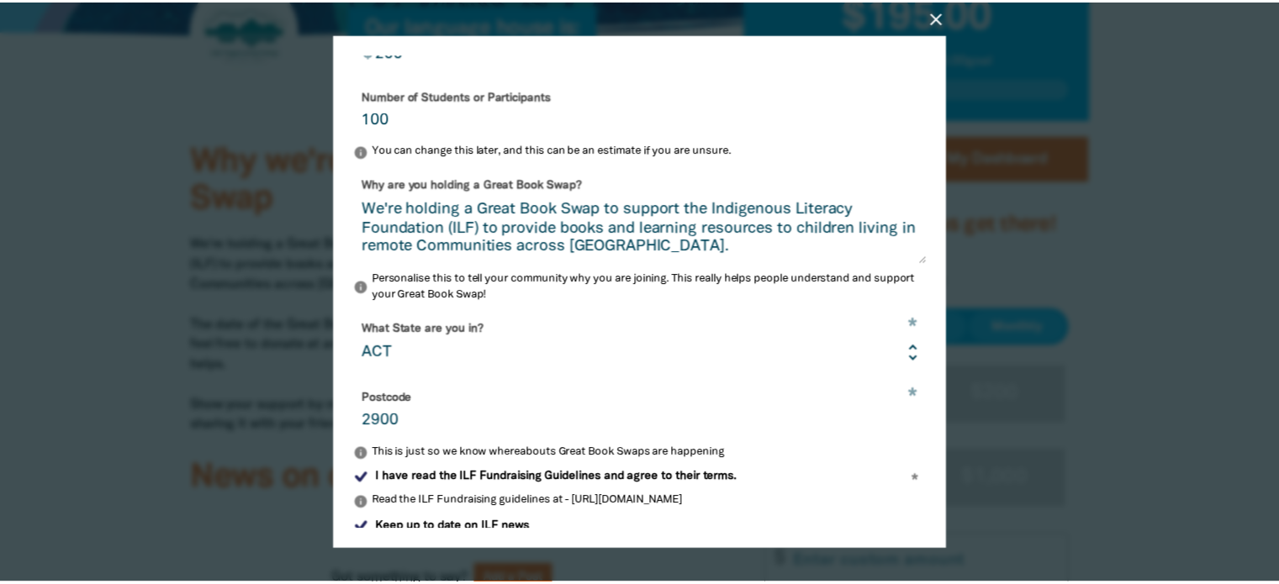
scroll to position [609, 0]
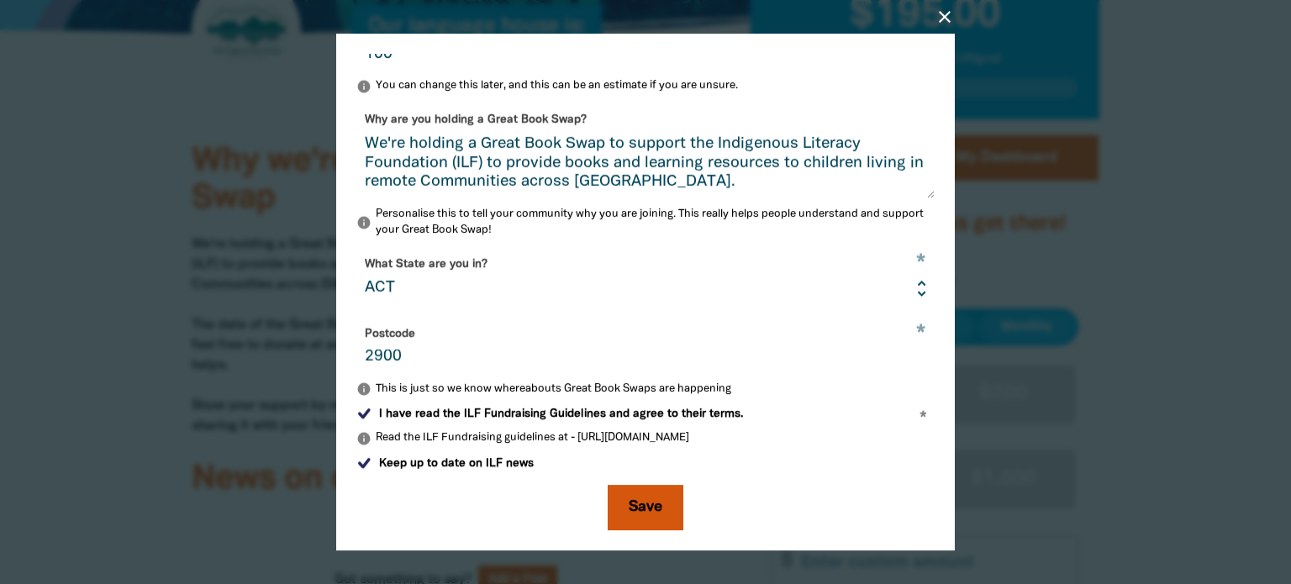
type input "200"
click at [629, 515] on button "Save" at bounding box center [646, 507] width 76 height 45
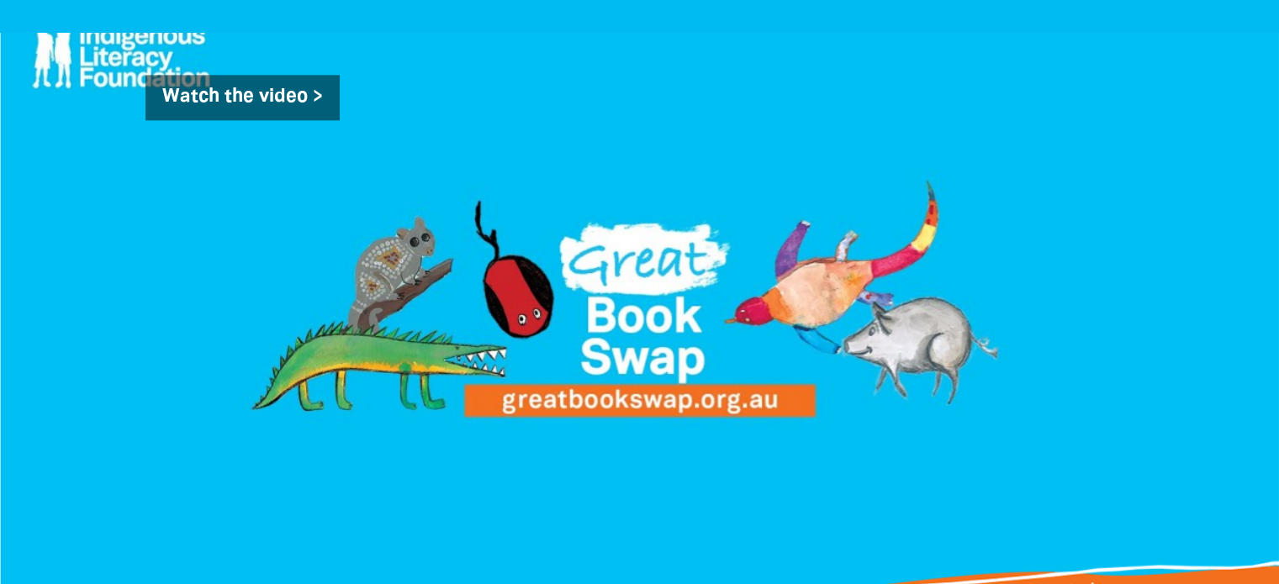
scroll to position [1890, 0]
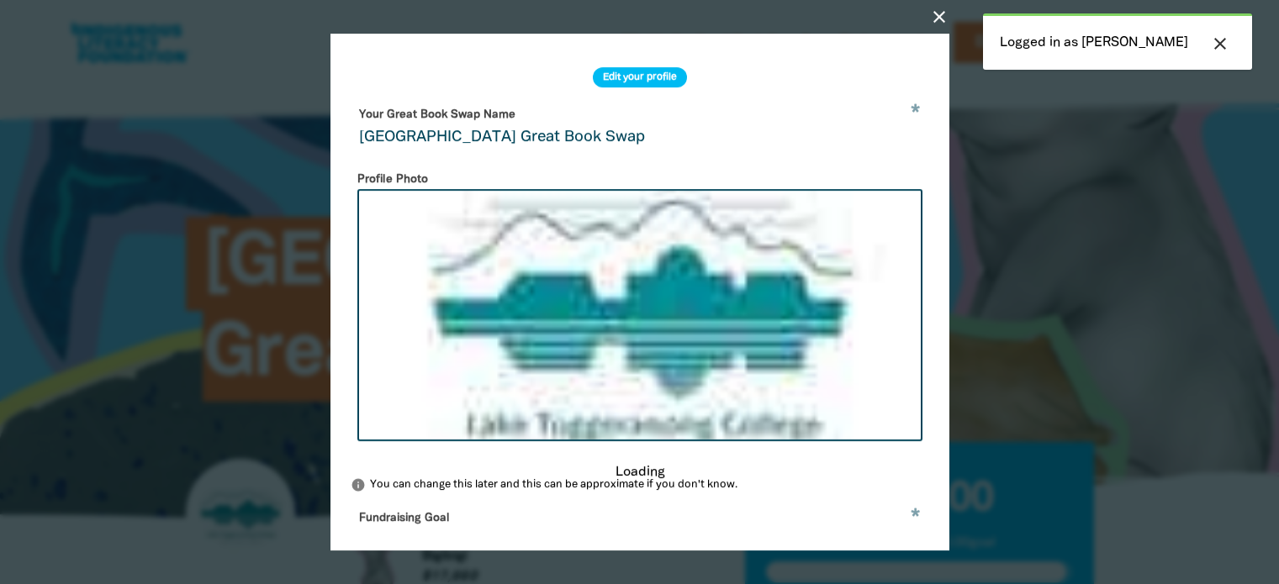
select select "ACT"
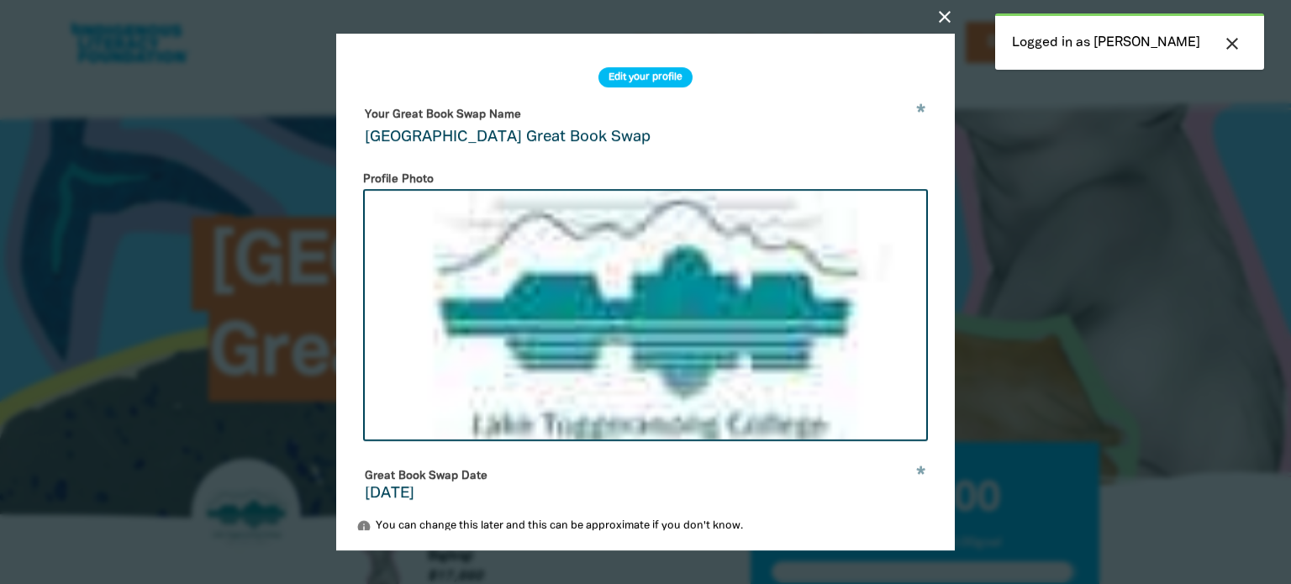
drag, startPoint x: 947, startPoint y: 13, endPoint x: 777, endPoint y: 73, distance: 181.1
click at [947, 13] on icon "close" at bounding box center [945, 17] width 20 height 20
click at [939, 13] on icon "close" at bounding box center [945, 17] width 20 height 20
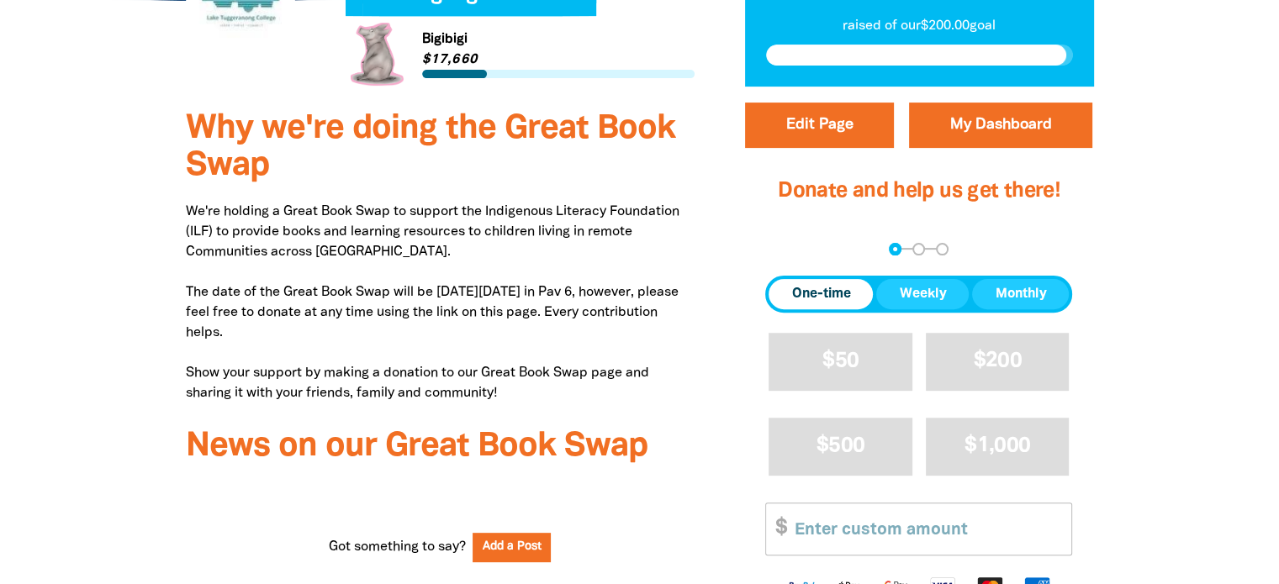
scroll to position [518, 0]
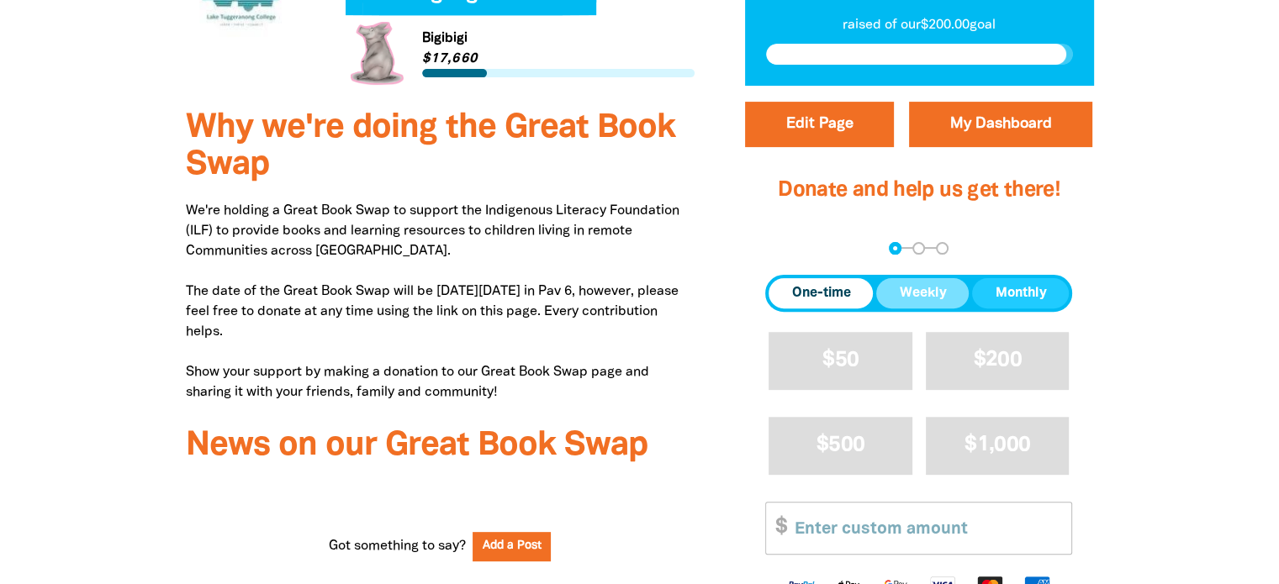
click at [896, 291] on button "Weekly" at bounding box center [922, 293] width 92 height 30
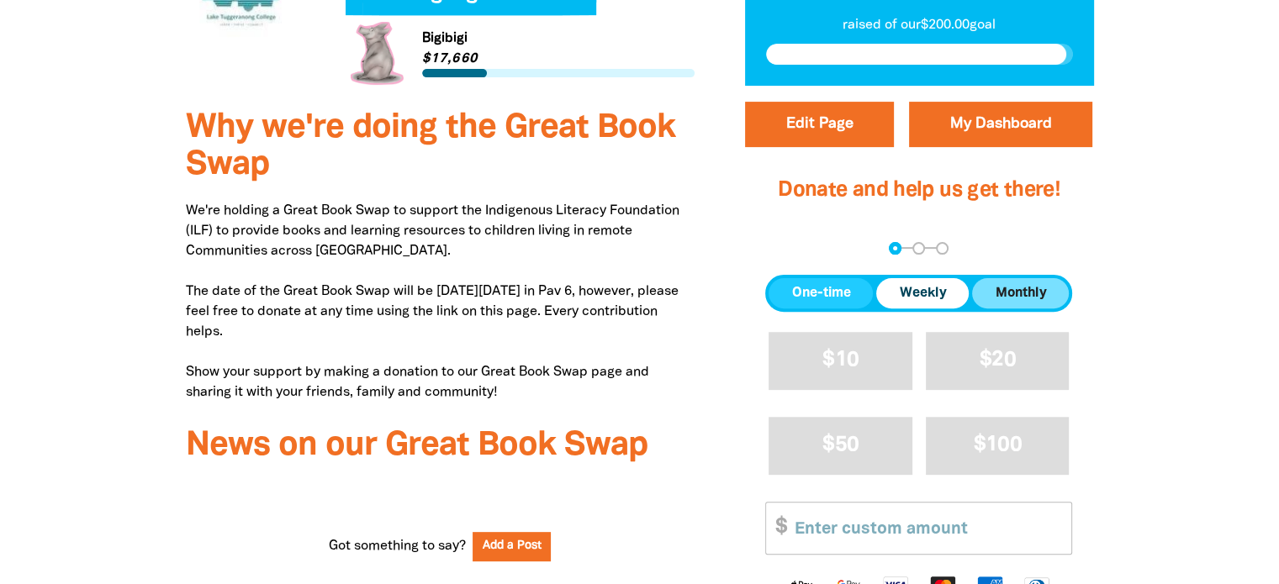
click at [1036, 292] on span "Monthly" at bounding box center [1020, 293] width 51 height 20
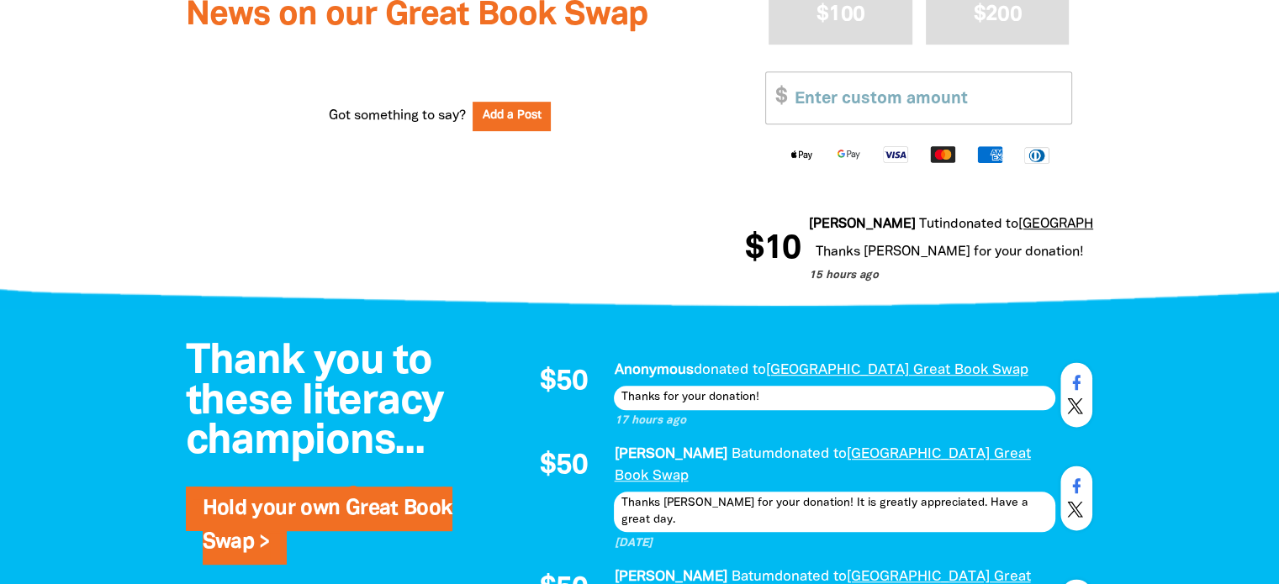
scroll to position [948, 0]
